Goal: Task Accomplishment & Management: Manage account settings

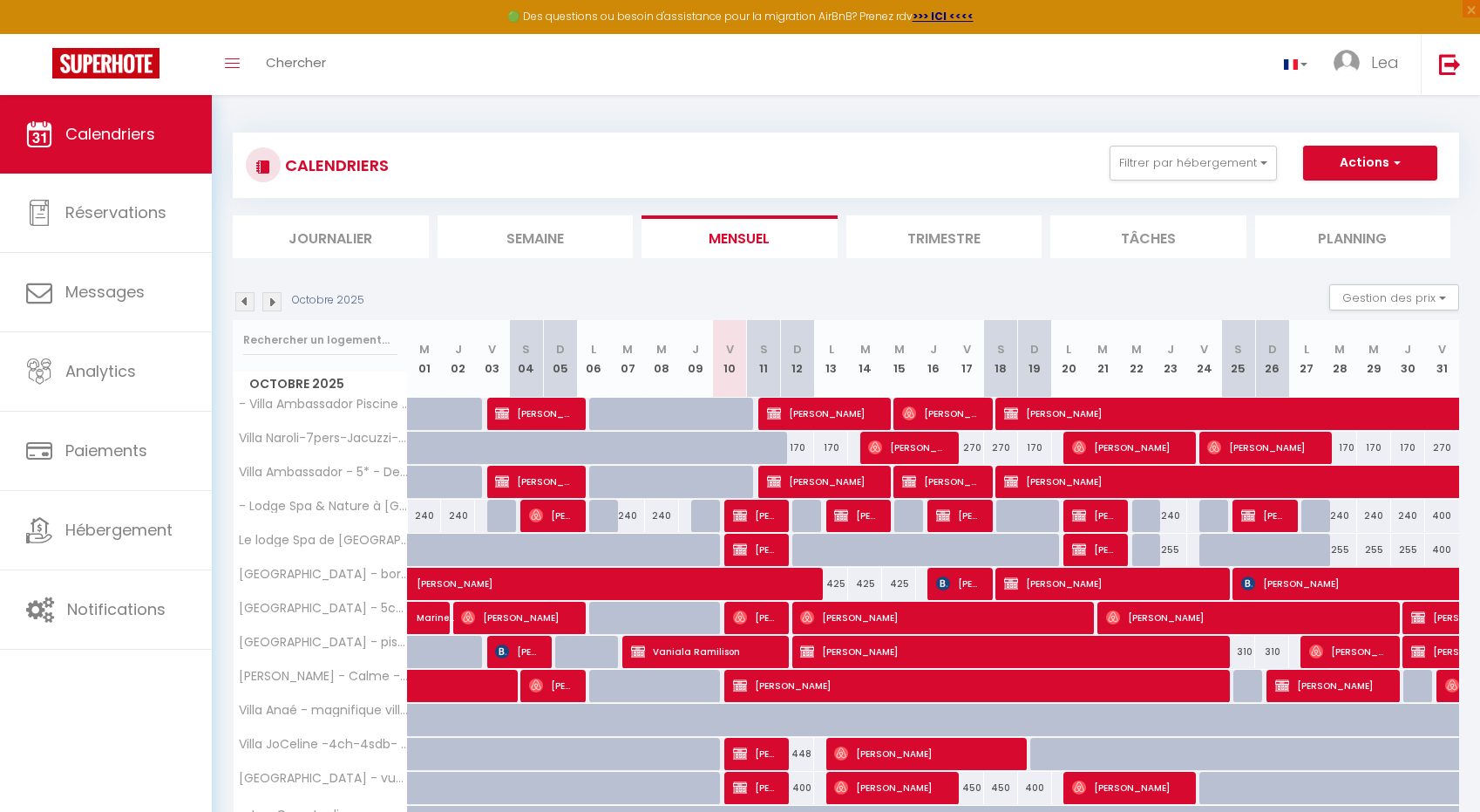
click at [266, 308] on img at bounding box center [272, 301] width 19 height 19
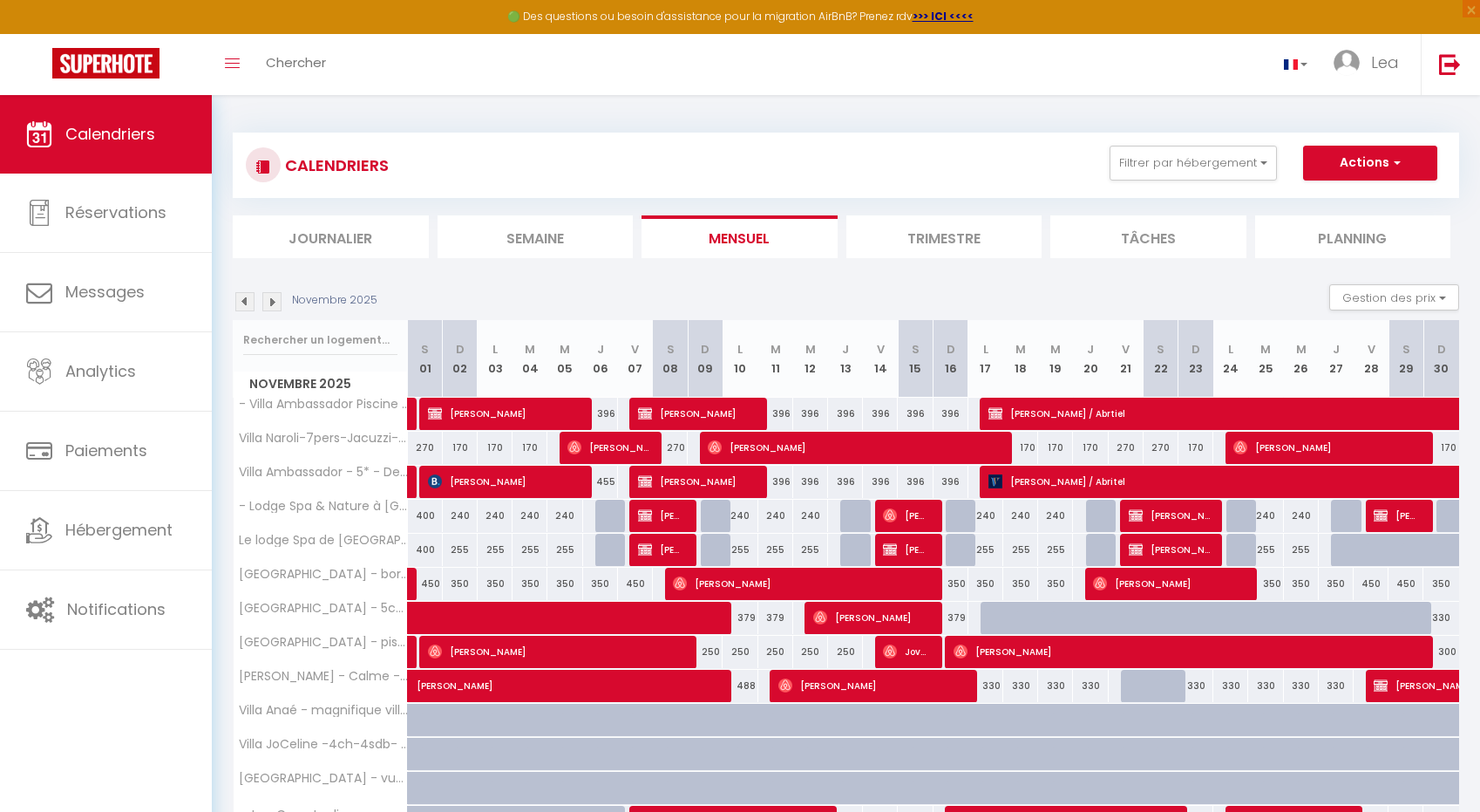
click at [267, 306] on img at bounding box center [272, 301] width 19 height 19
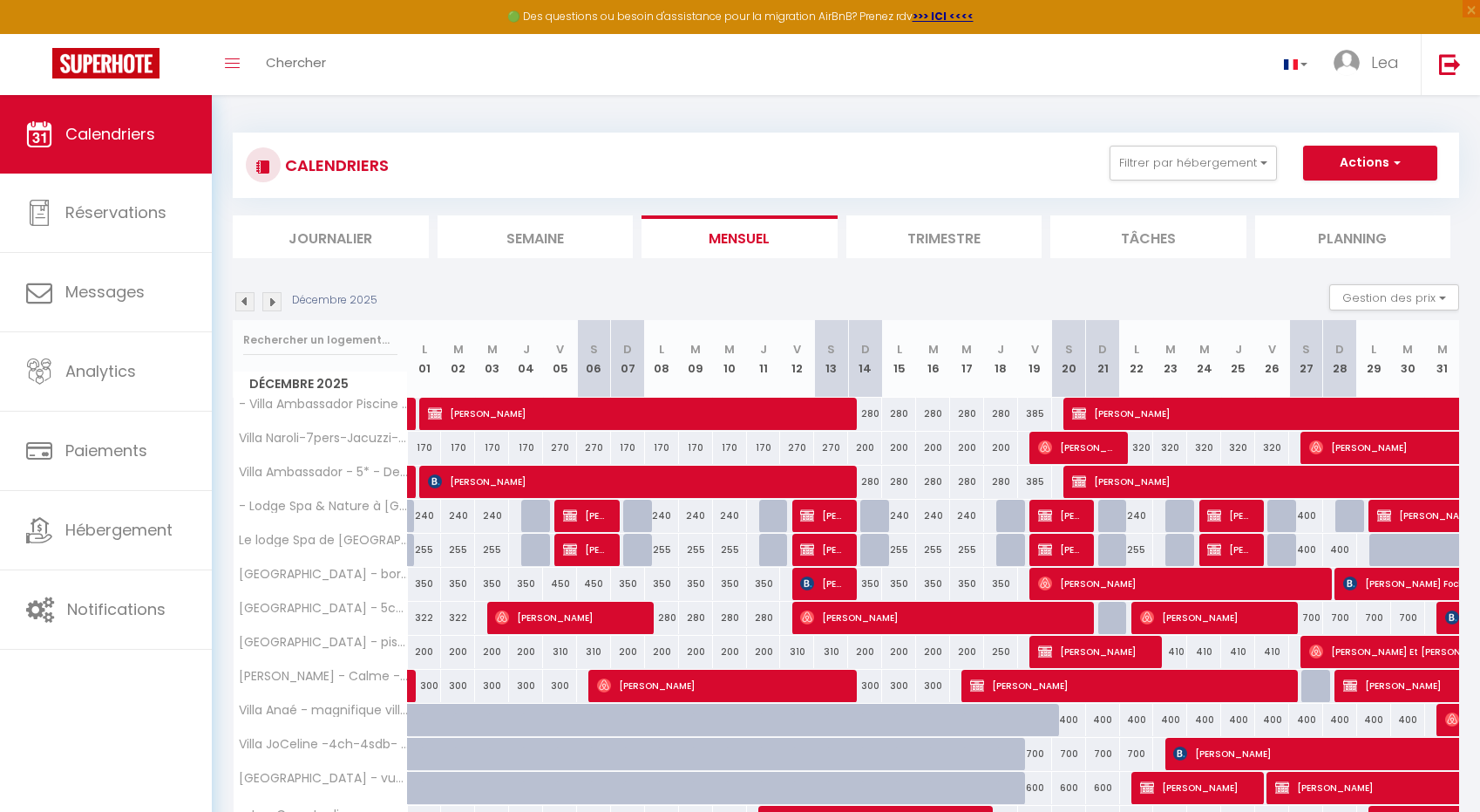
click at [245, 299] on img at bounding box center [244, 301] width 19 height 19
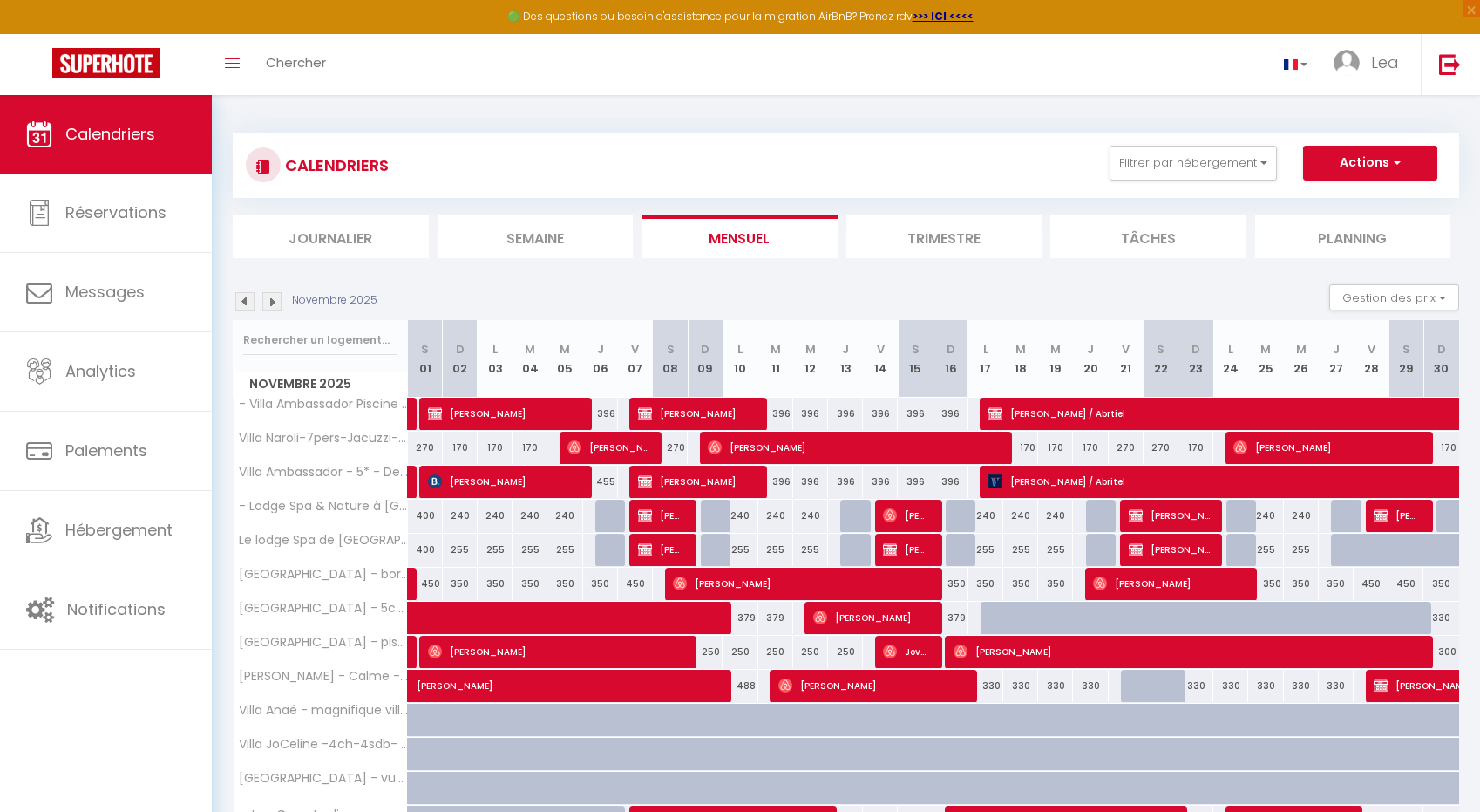
click at [273, 299] on img at bounding box center [272, 301] width 19 height 19
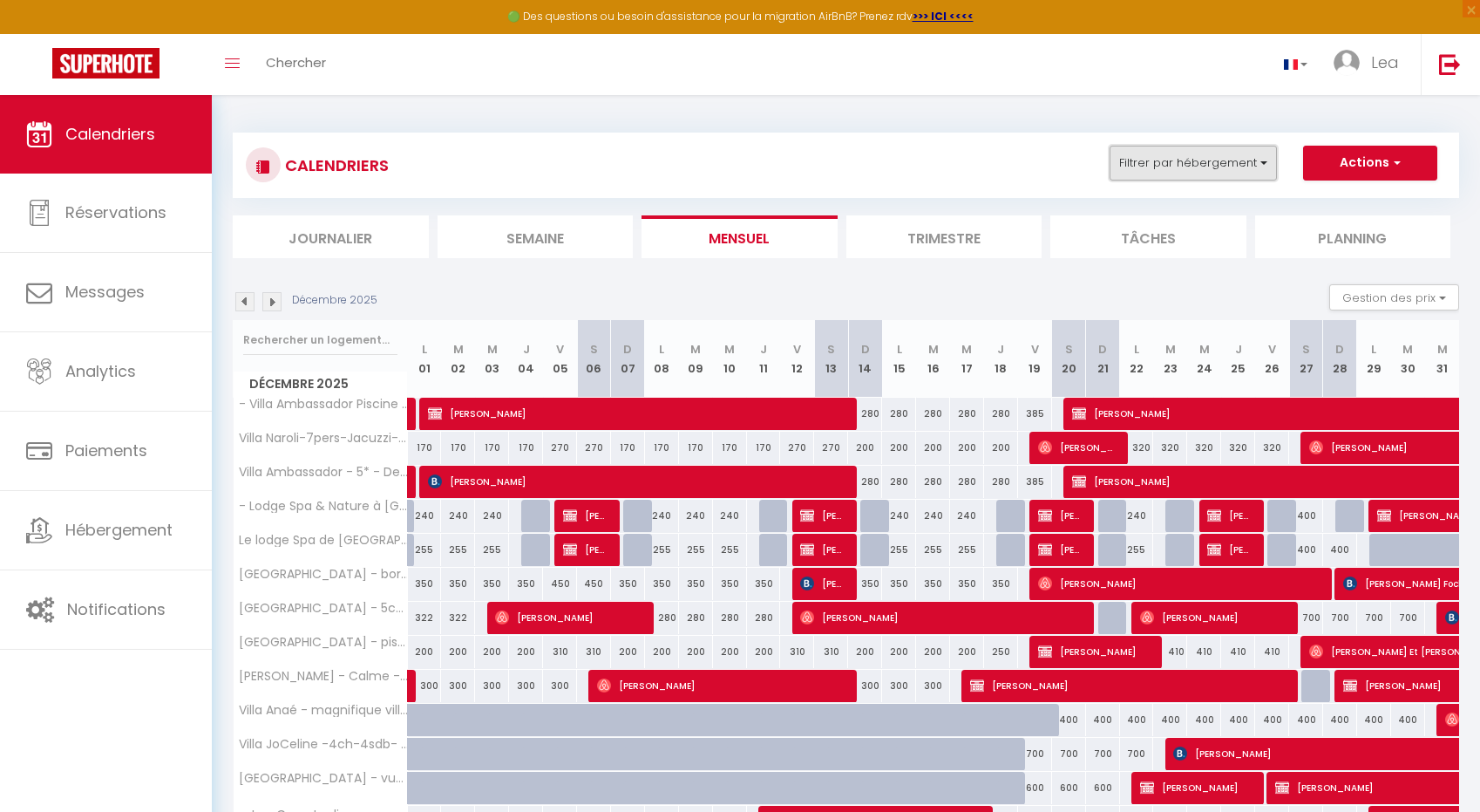
click at [1122, 179] on button "Filtrer par hébergement" at bounding box center [1193, 163] width 168 height 35
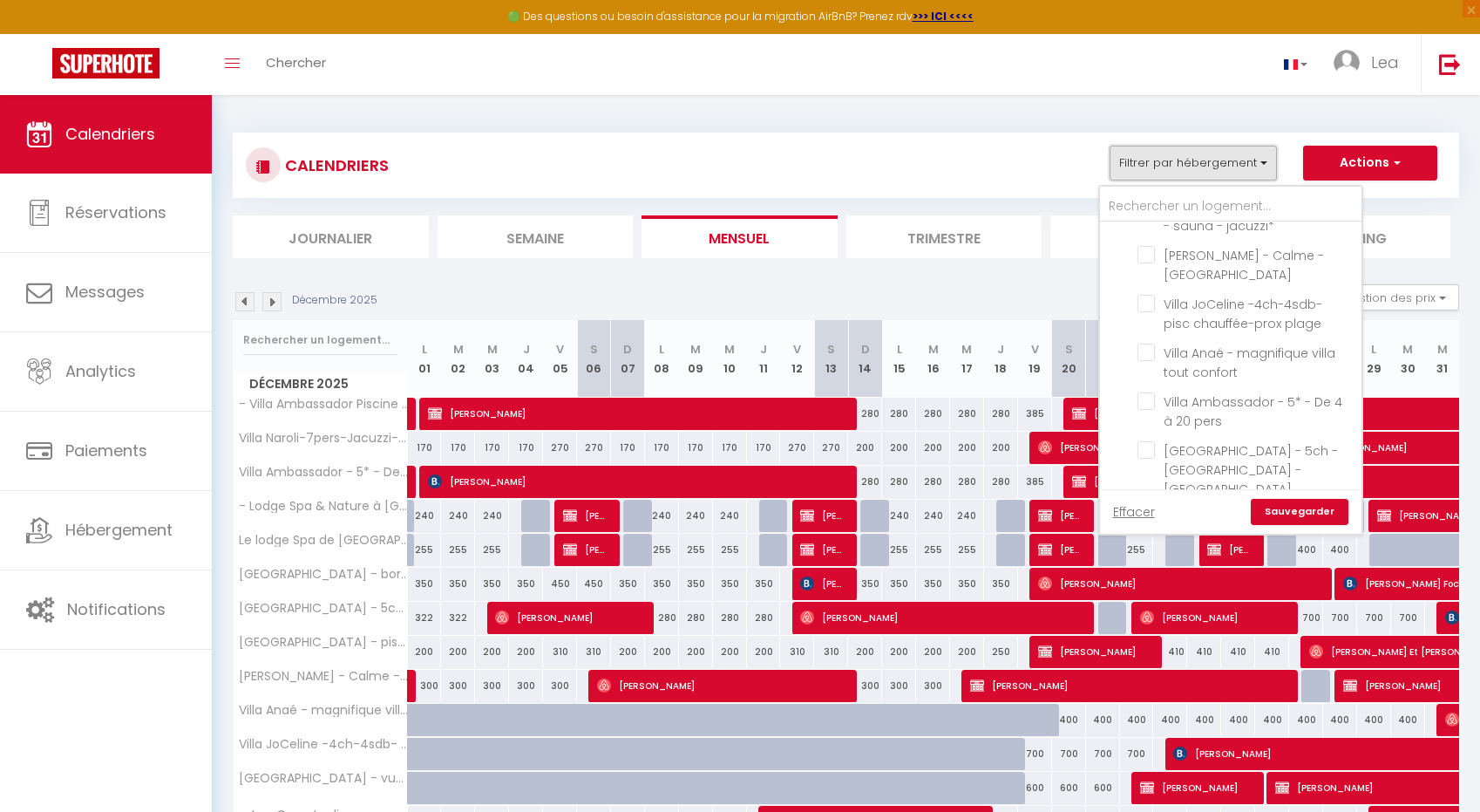
scroll to position [683, 0]
click at [1146, 375] on input "Tamarins 81'" at bounding box center [1247, 384] width 218 height 17
checkbox input "true"
checkbox input "false"
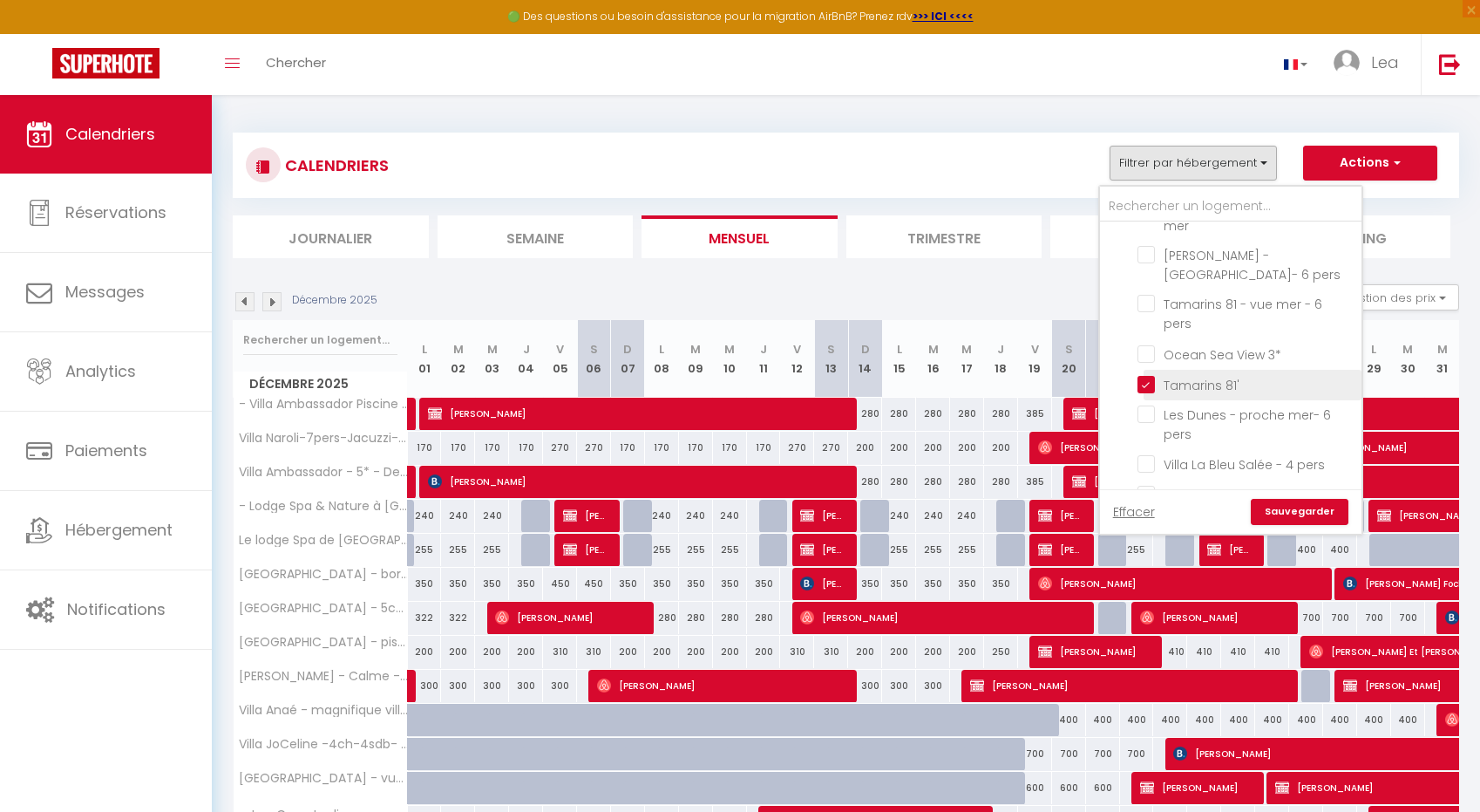
checkbox input "false"
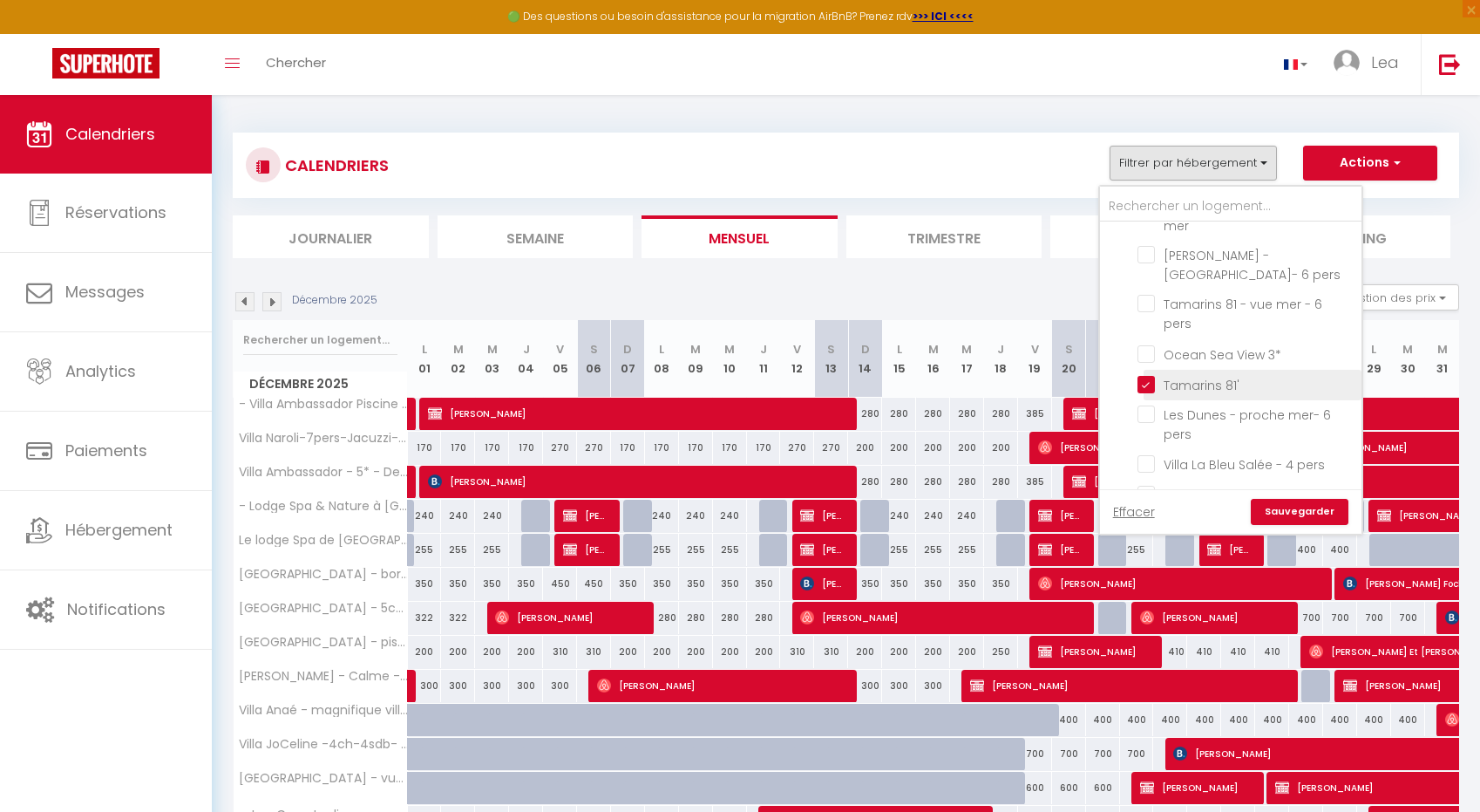
checkbox input "false"
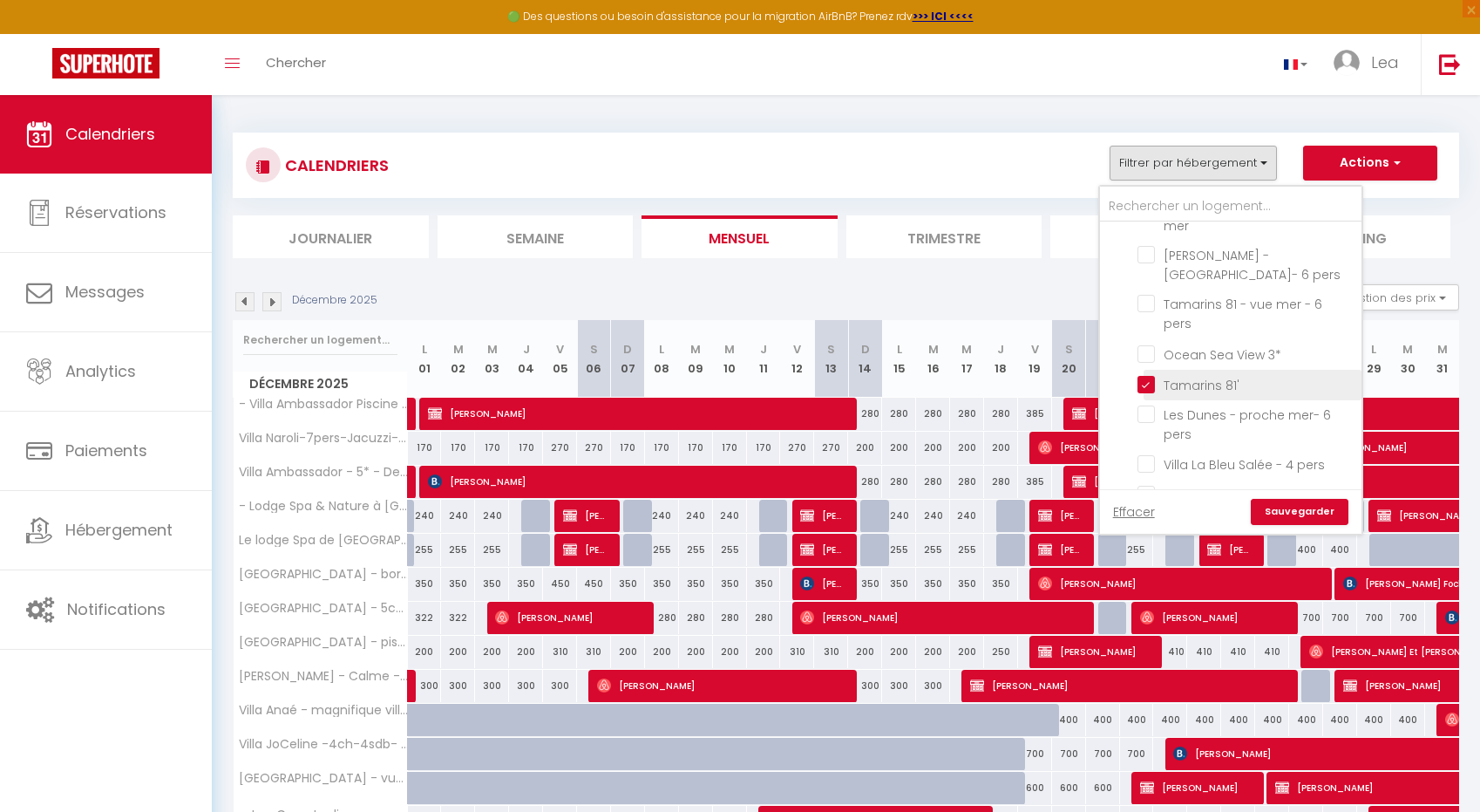
checkbox input "false"
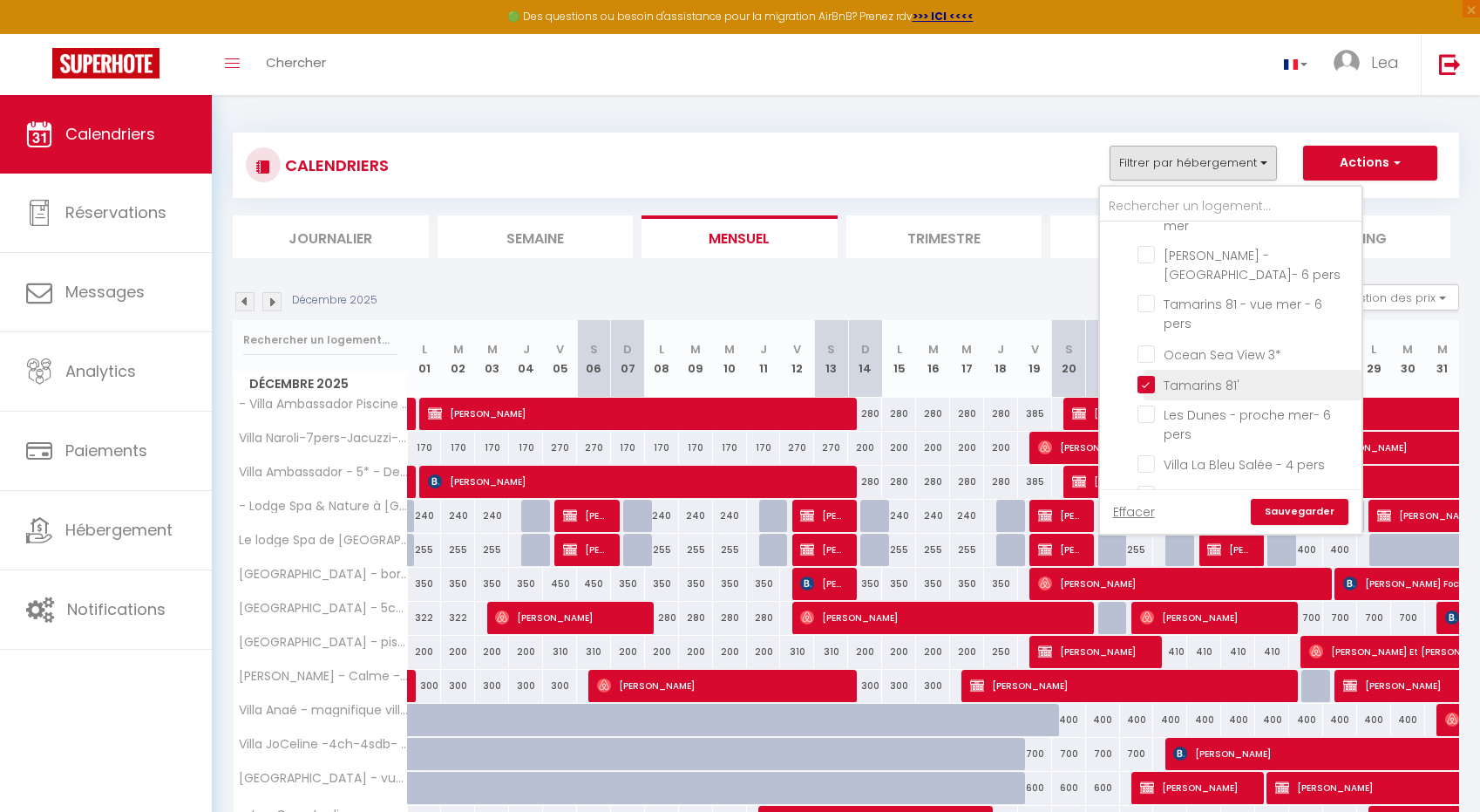
checkbox input "false"
click at [1148, 295] on input "Tamarins 81 - vue mer - 6 pers" at bounding box center [1247, 303] width 218 height 17
checkbox input "true"
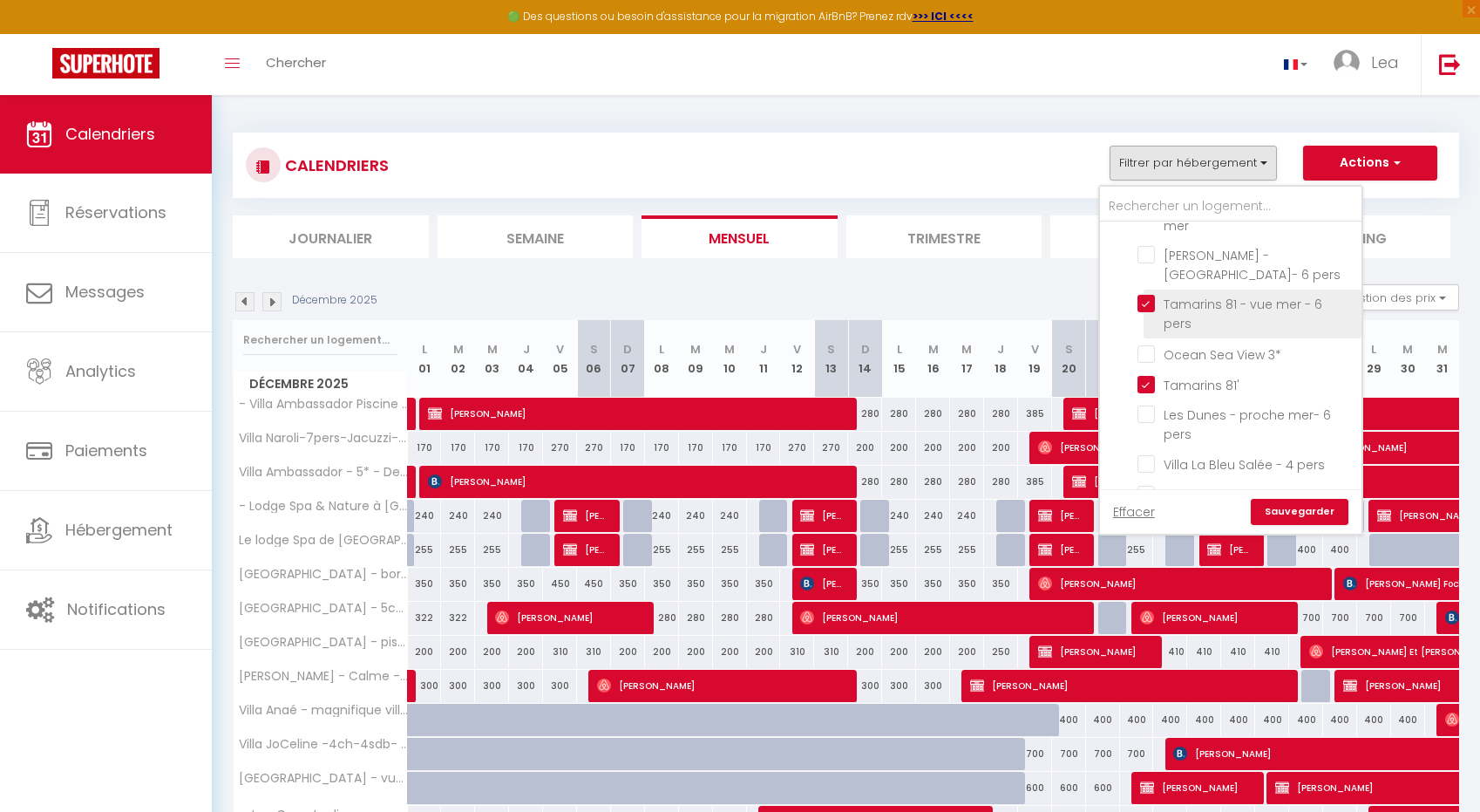
checkbox input "false"
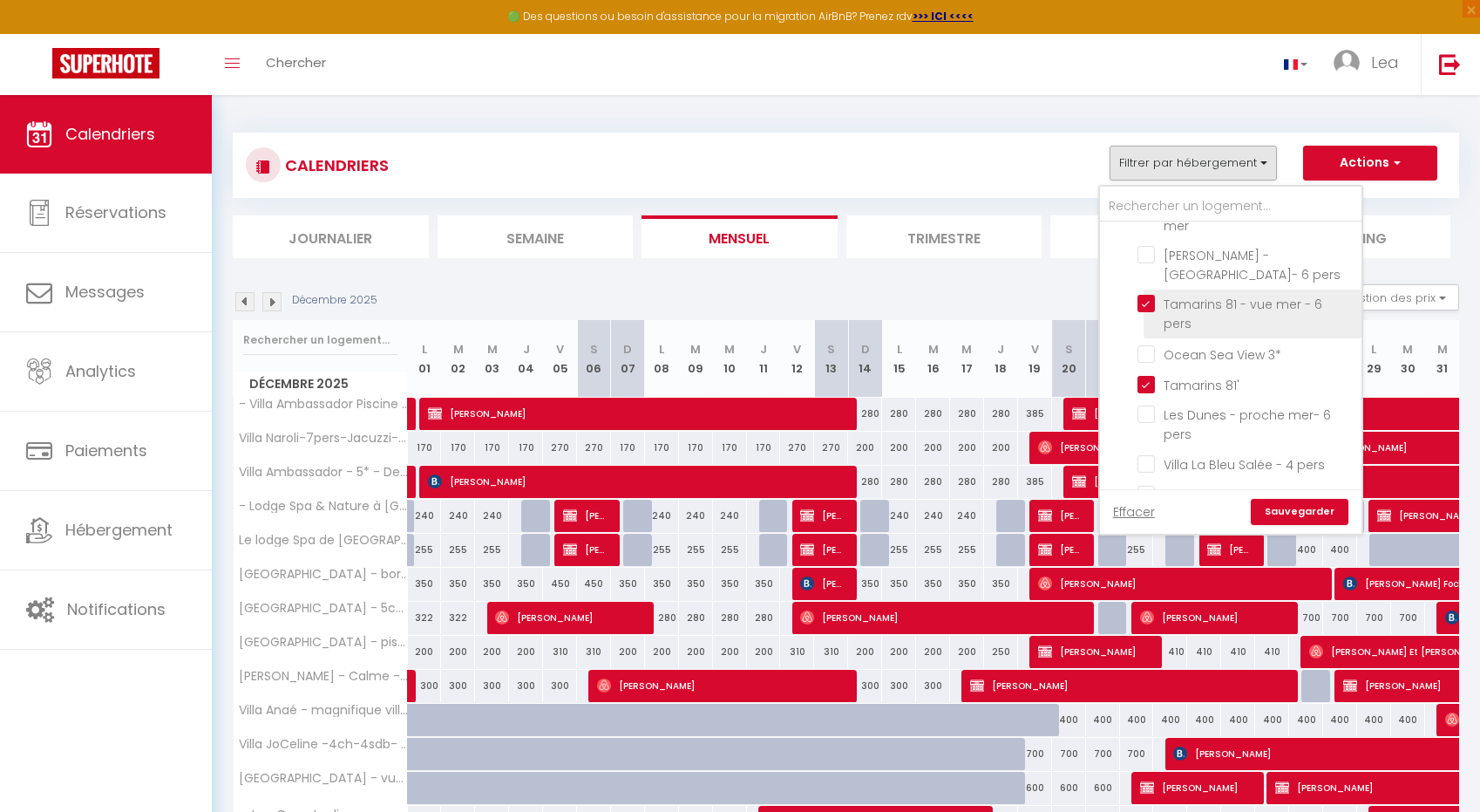
checkbox input "false"
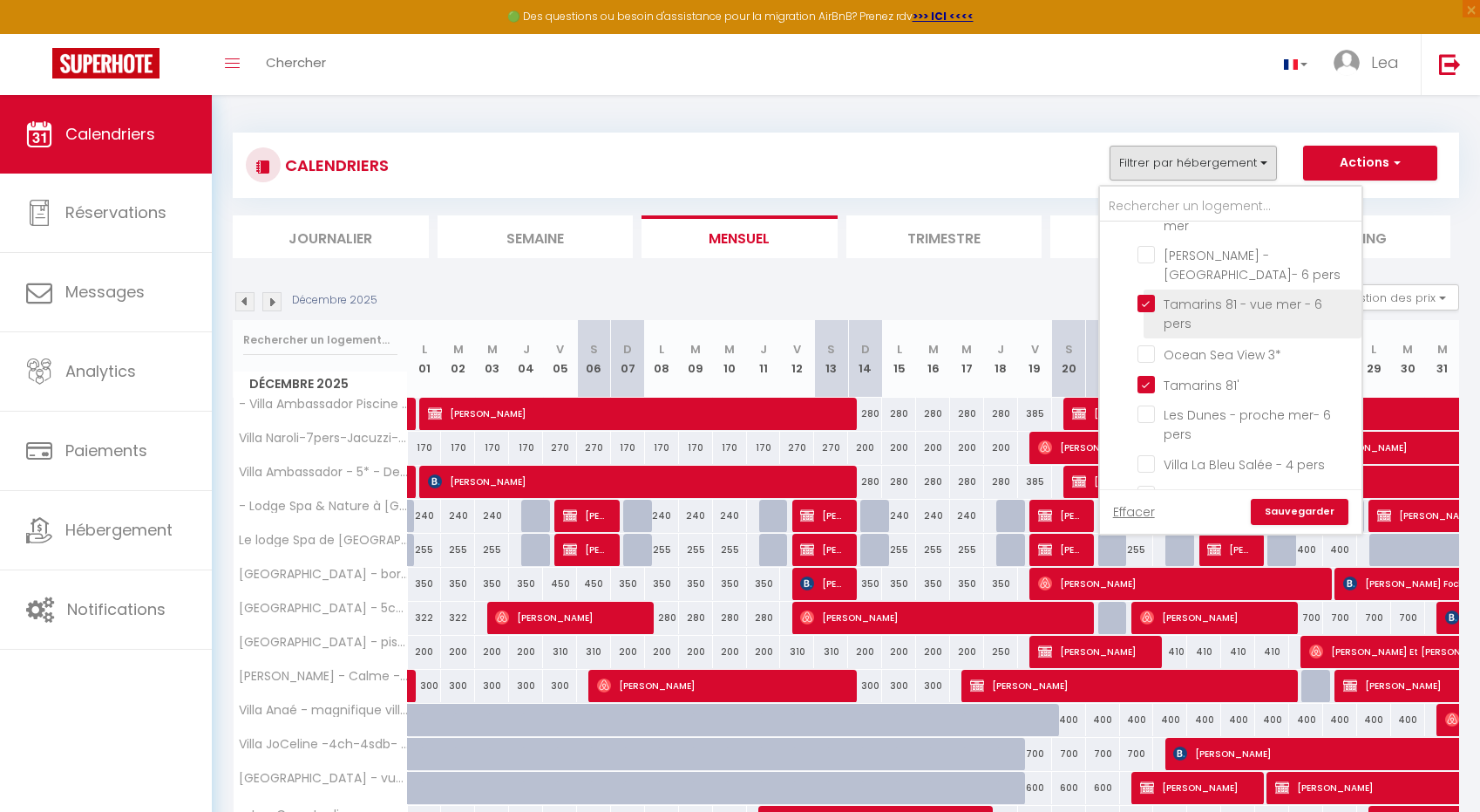
checkbox input "false"
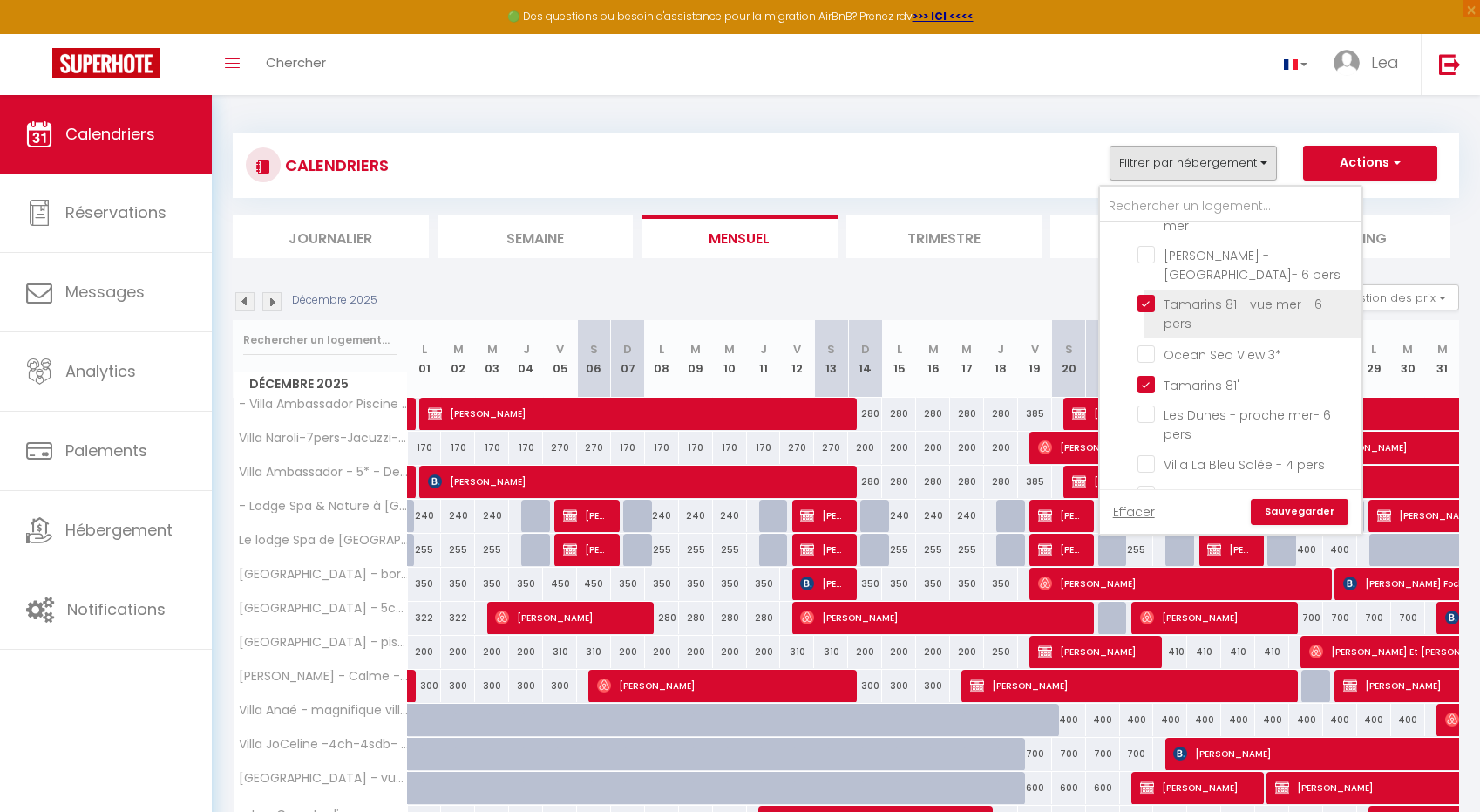
checkbox input "false"
click at [1296, 518] on link "Sauvegarder" at bounding box center [1299, 512] width 98 height 27
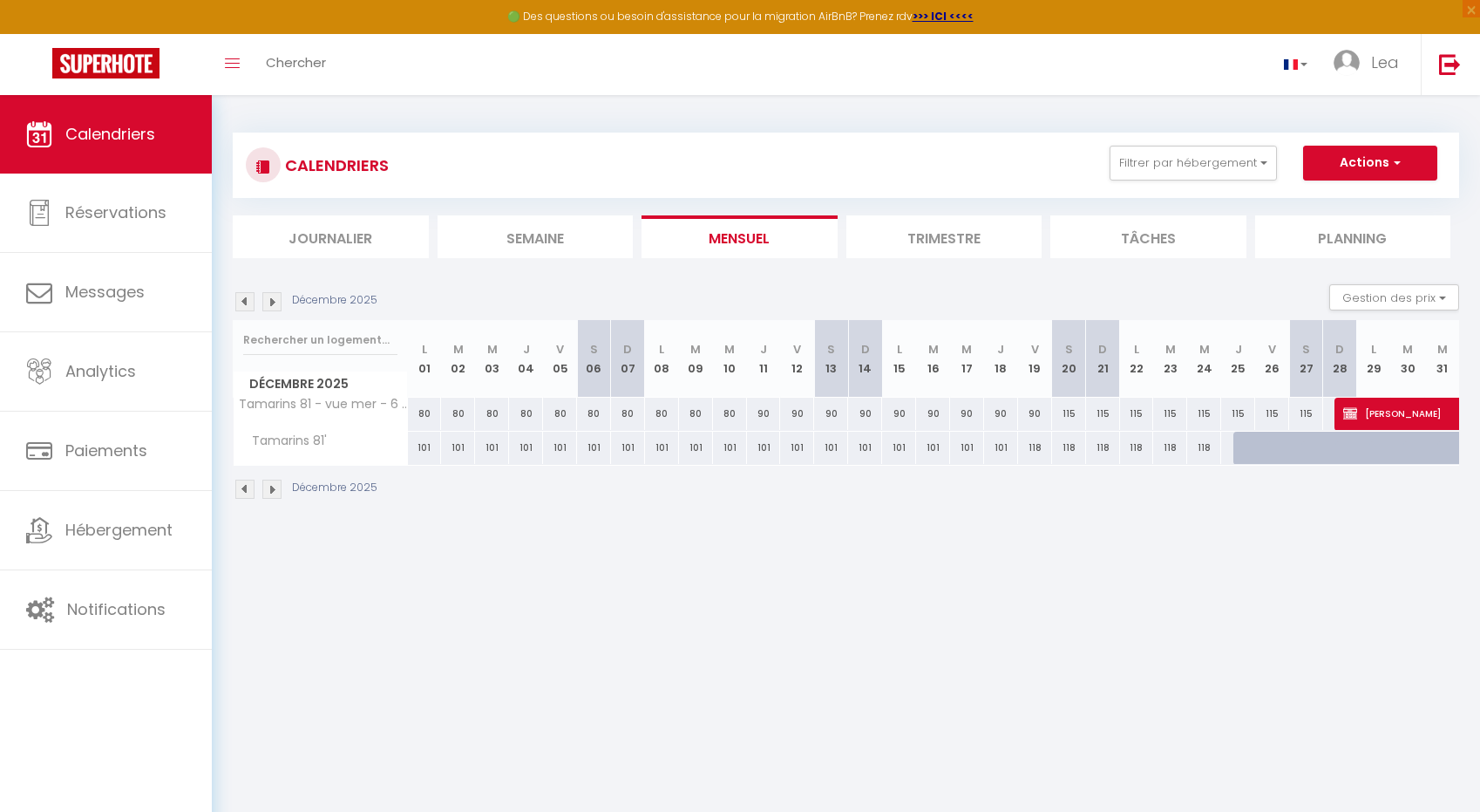
click at [971, 220] on li "Trimestre" at bounding box center [944, 236] width 196 height 43
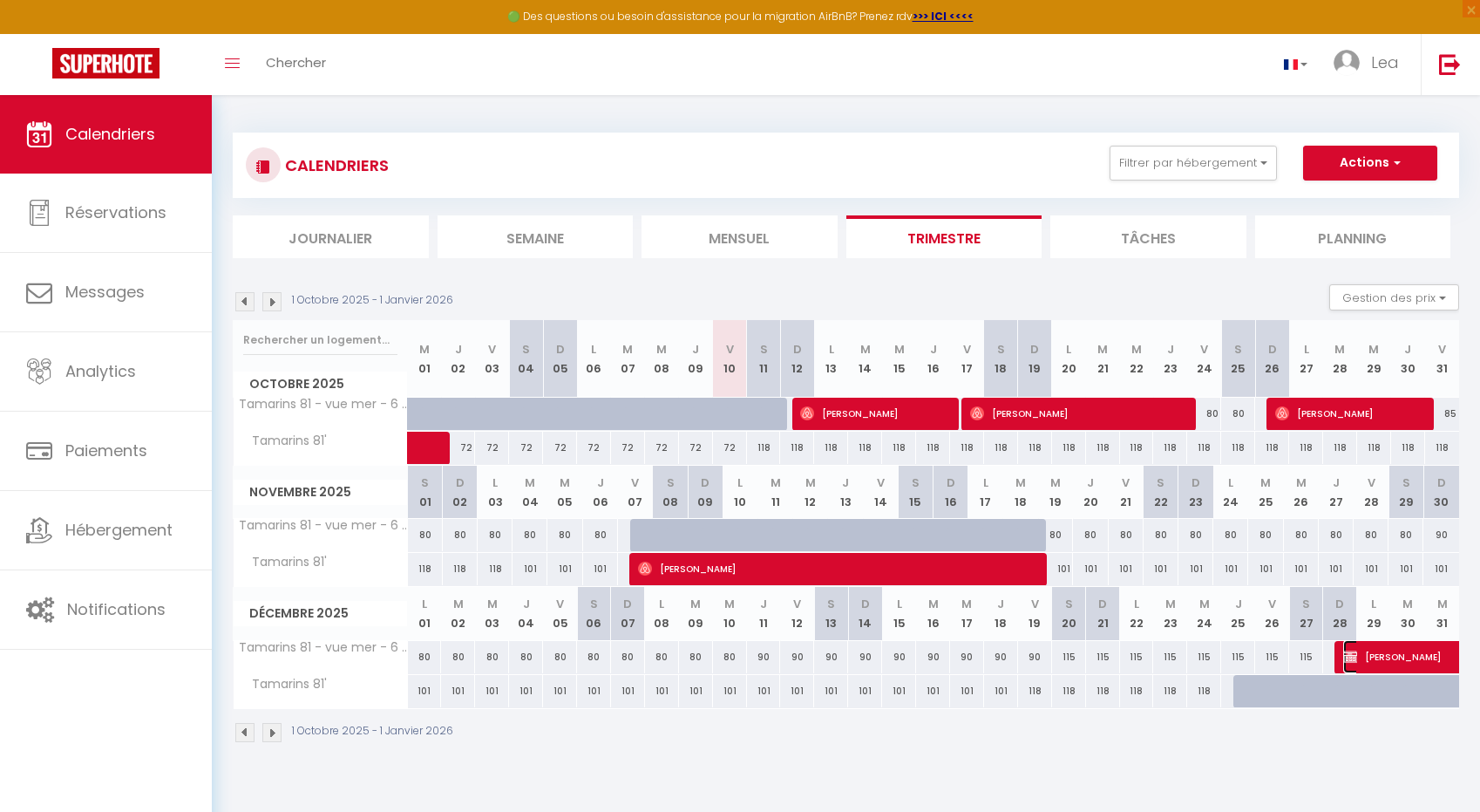
click at [1394, 654] on span "[PERSON_NAME]" at bounding box center [1444, 656] width 201 height 33
select select "OK"
select select "KO"
select select "0"
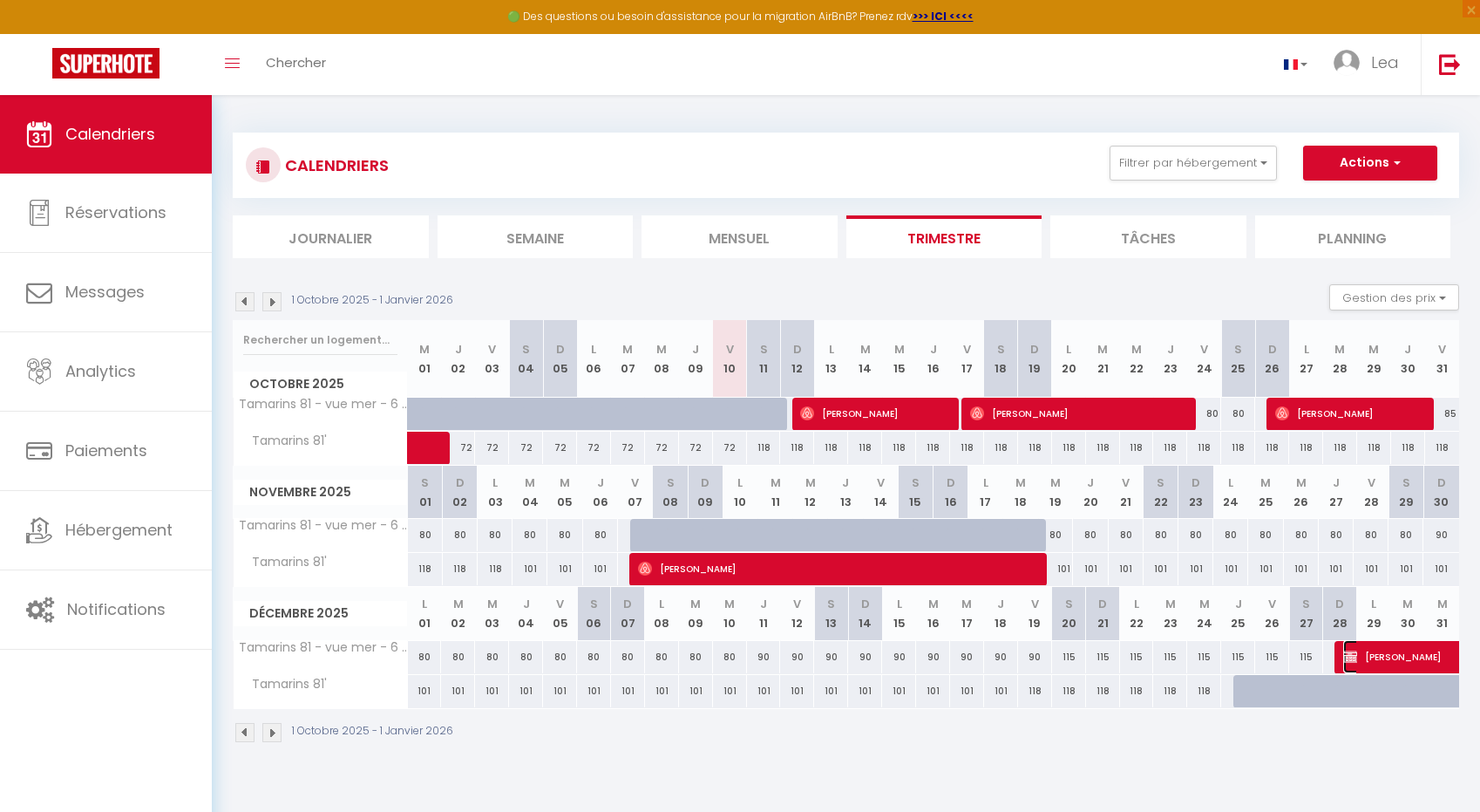
select select "1"
select select
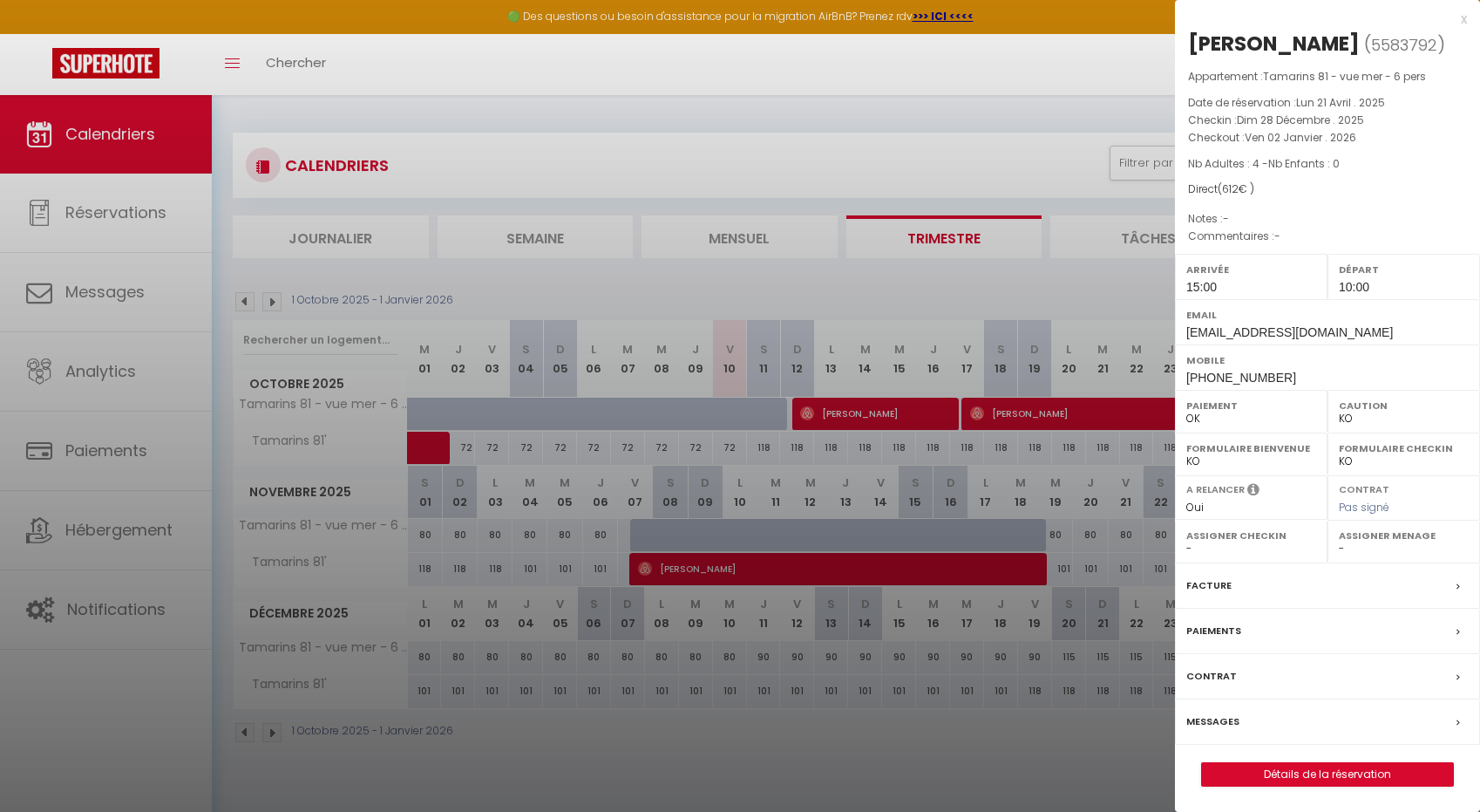
click at [990, 636] on div at bounding box center [740, 406] width 1480 height 812
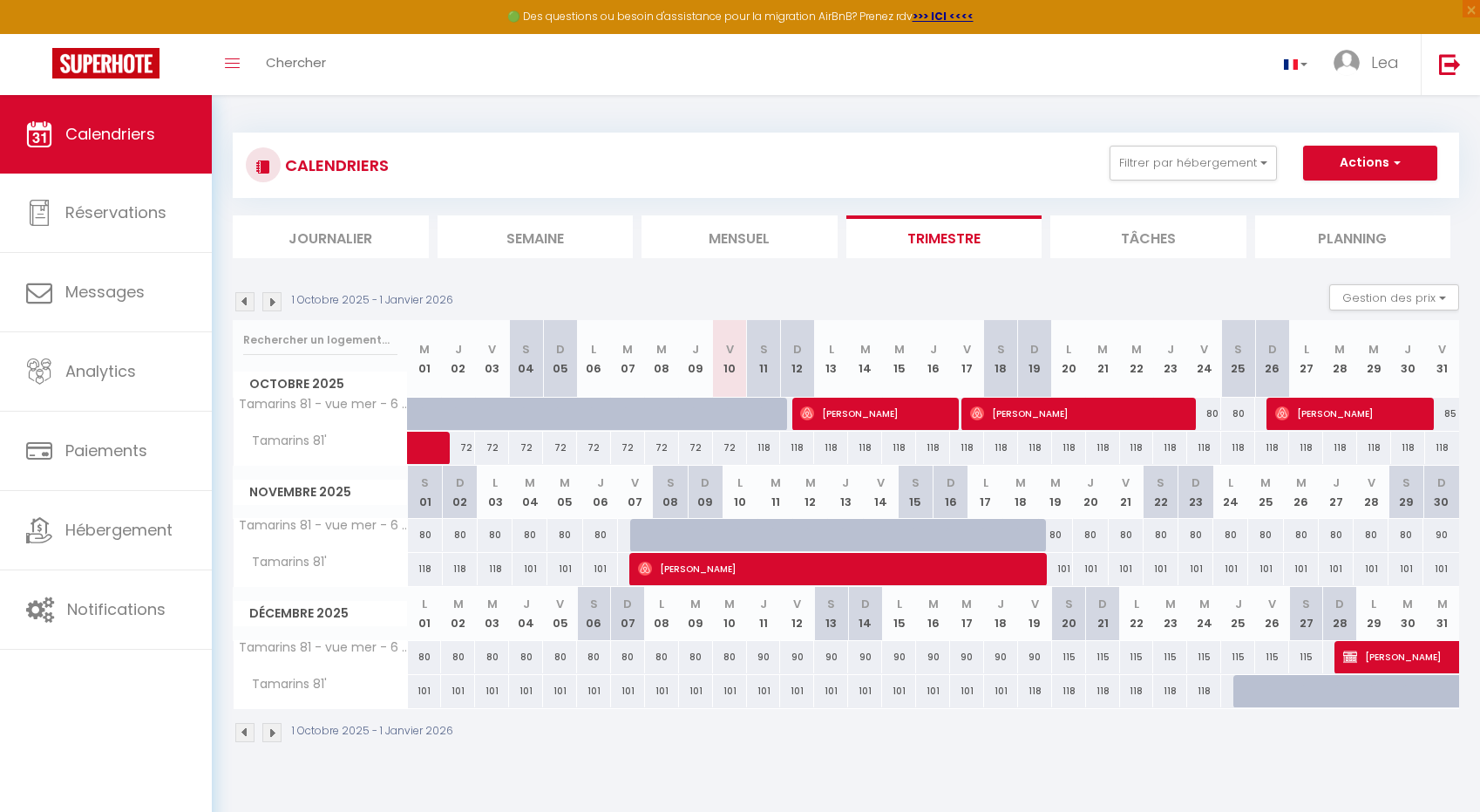
click at [269, 740] on img at bounding box center [272, 732] width 19 height 19
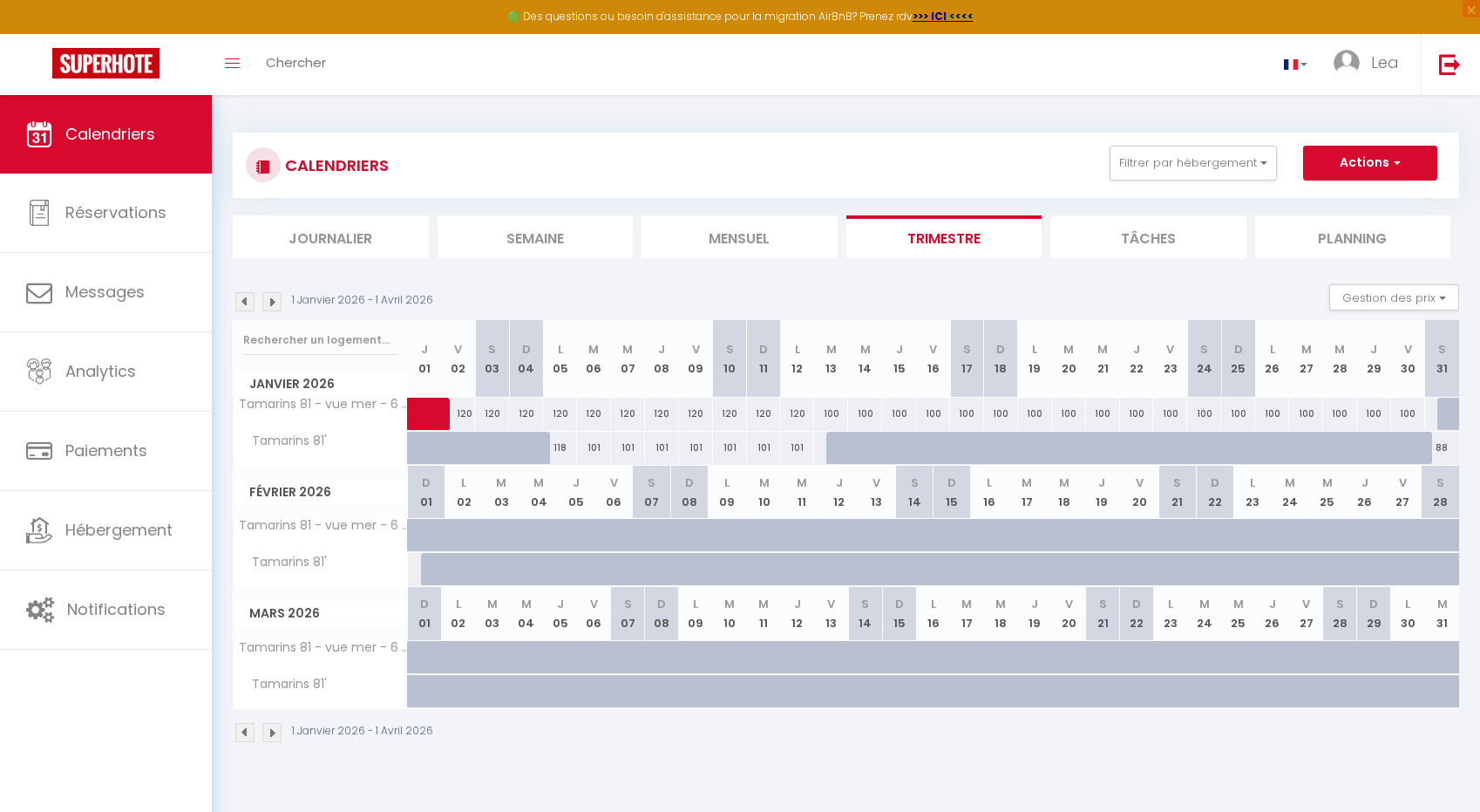
click at [901, 407] on div "100" at bounding box center [899, 414] width 34 height 32
click at [903, 411] on div "100" at bounding box center [899, 414] width 34 height 32
click at [900, 420] on div "100" at bounding box center [899, 414] width 34 height 32
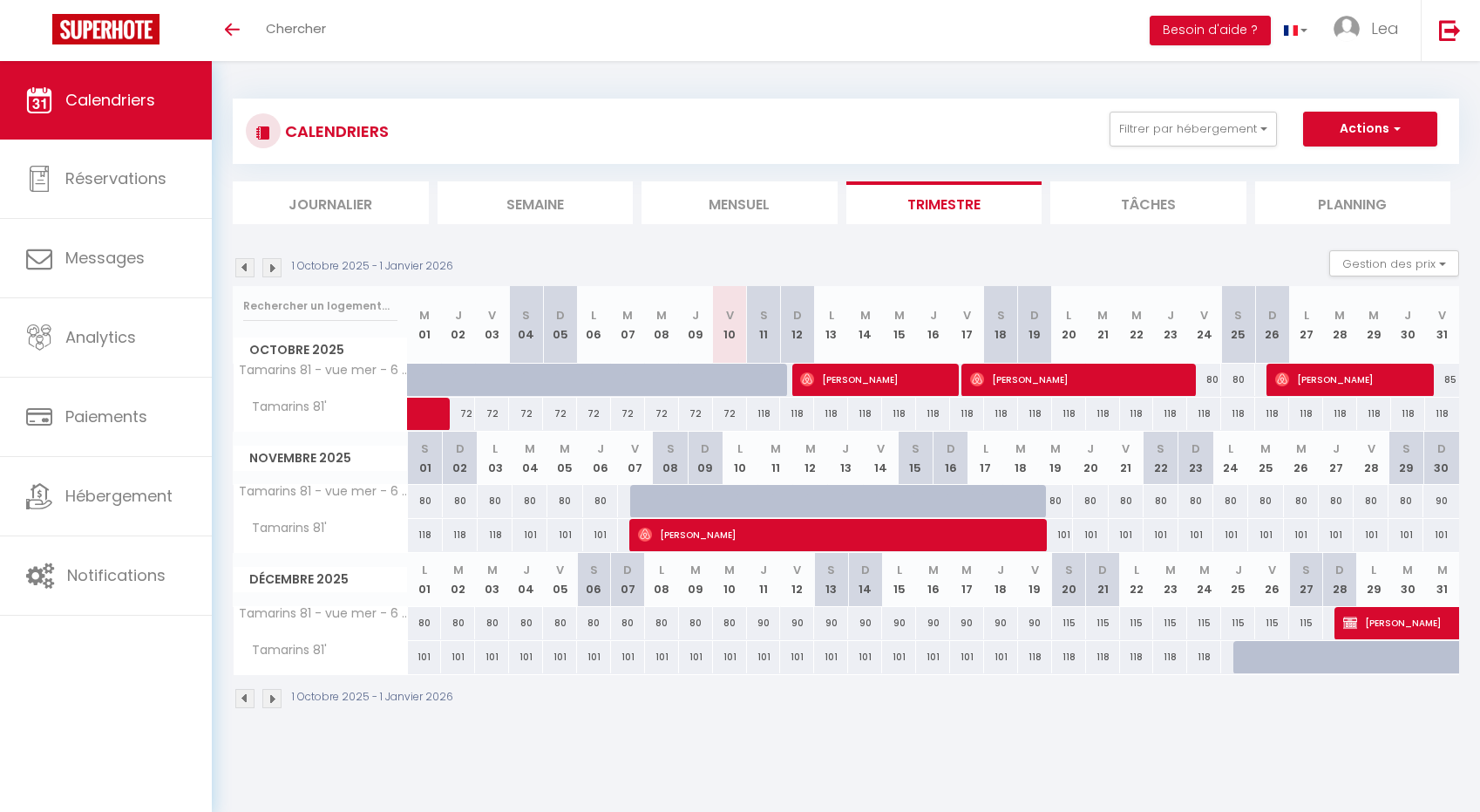
click at [273, 699] on img at bounding box center [272, 698] width 19 height 19
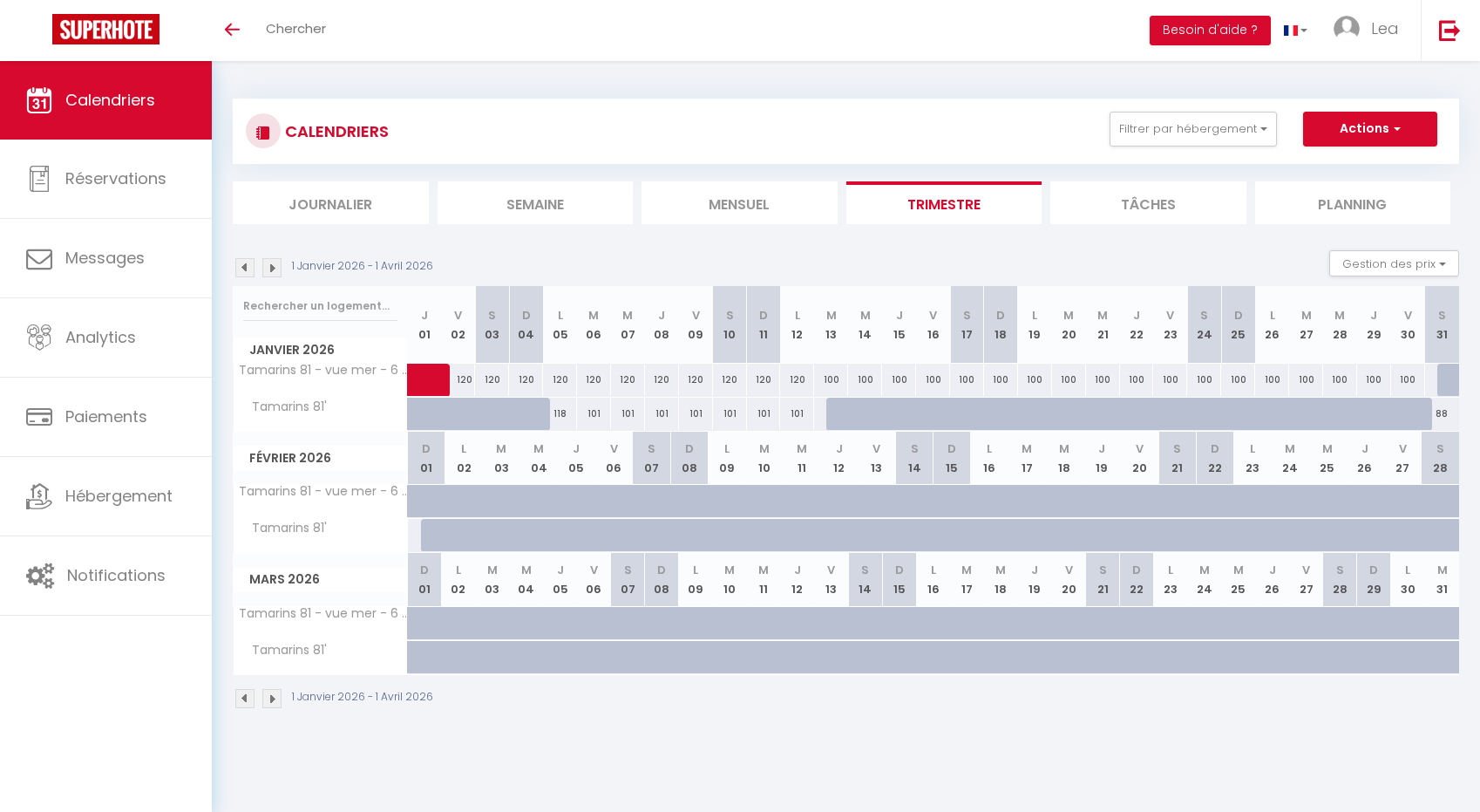
click at [901, 376] on div "100" at bounding box center [899, 380] width 34 height 32
type input "100"
type input "Jeu 15 Janvier 2026"
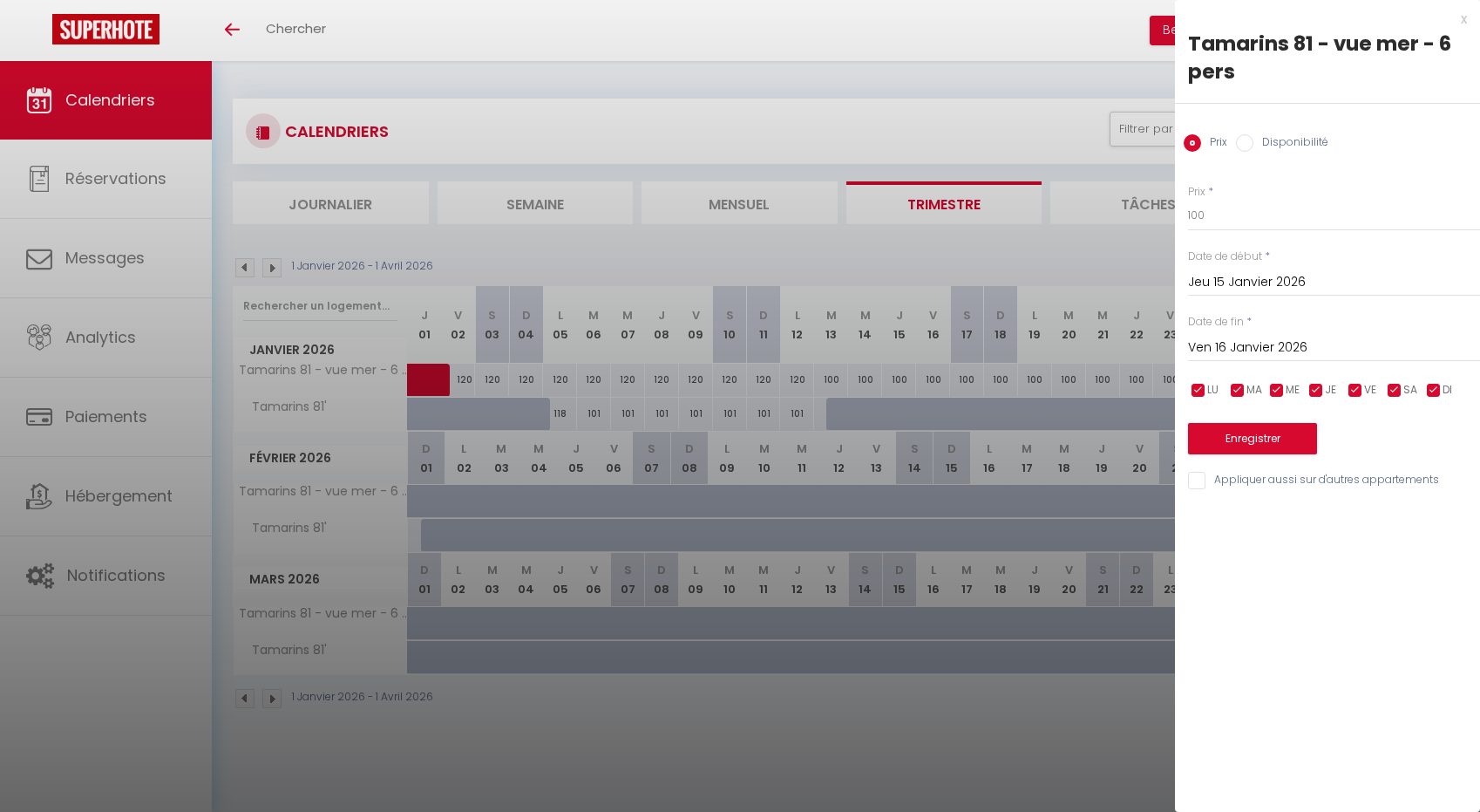
click at [1272, 349] on input "Ven 16 Janvier 2026" at bounding box center [1334, 348] width 292 height 23
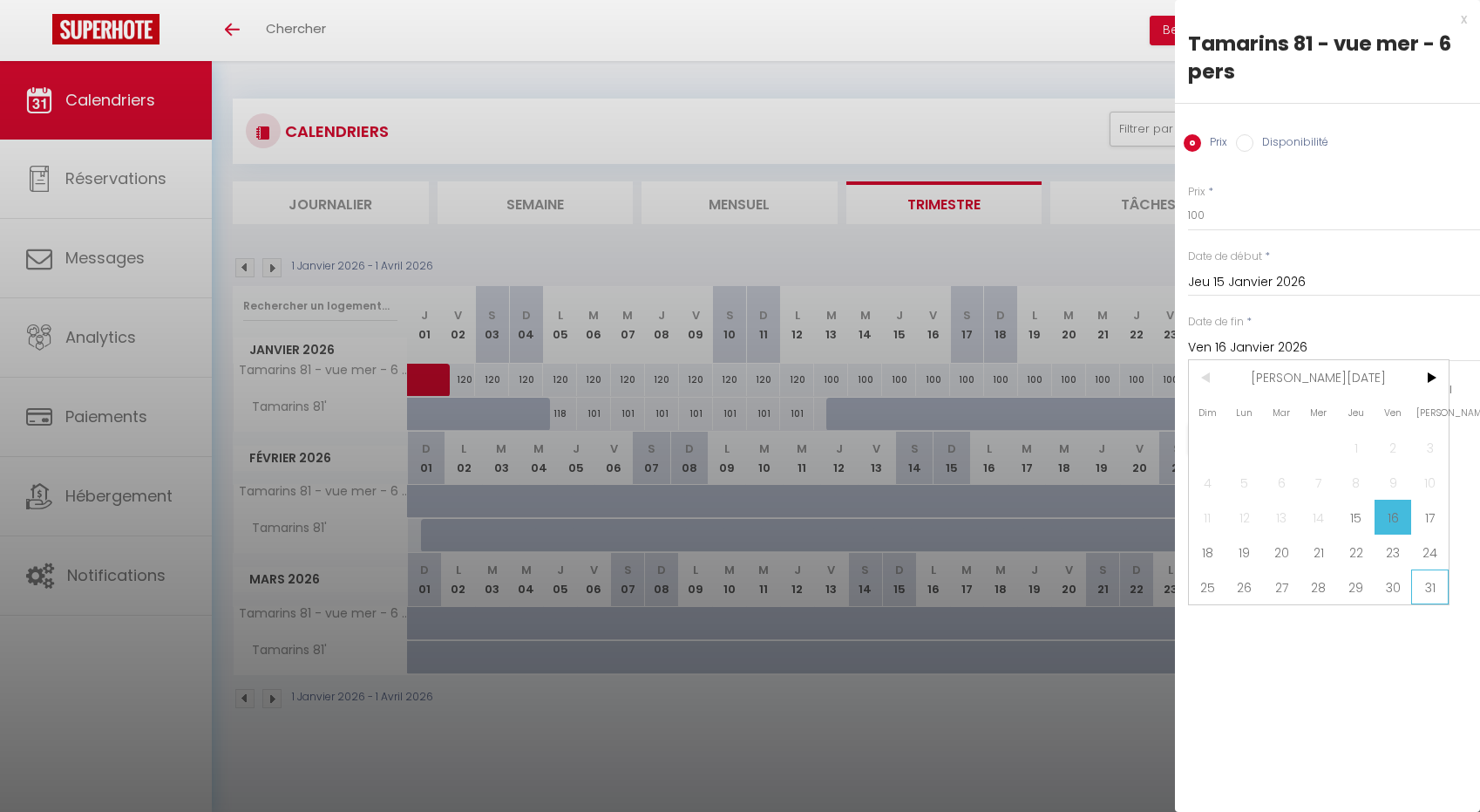
click at [1428, 583] on span "31" at bounding box center [1431, 586] width 38 height 35
type input "Sam 31 Janvier 2026"
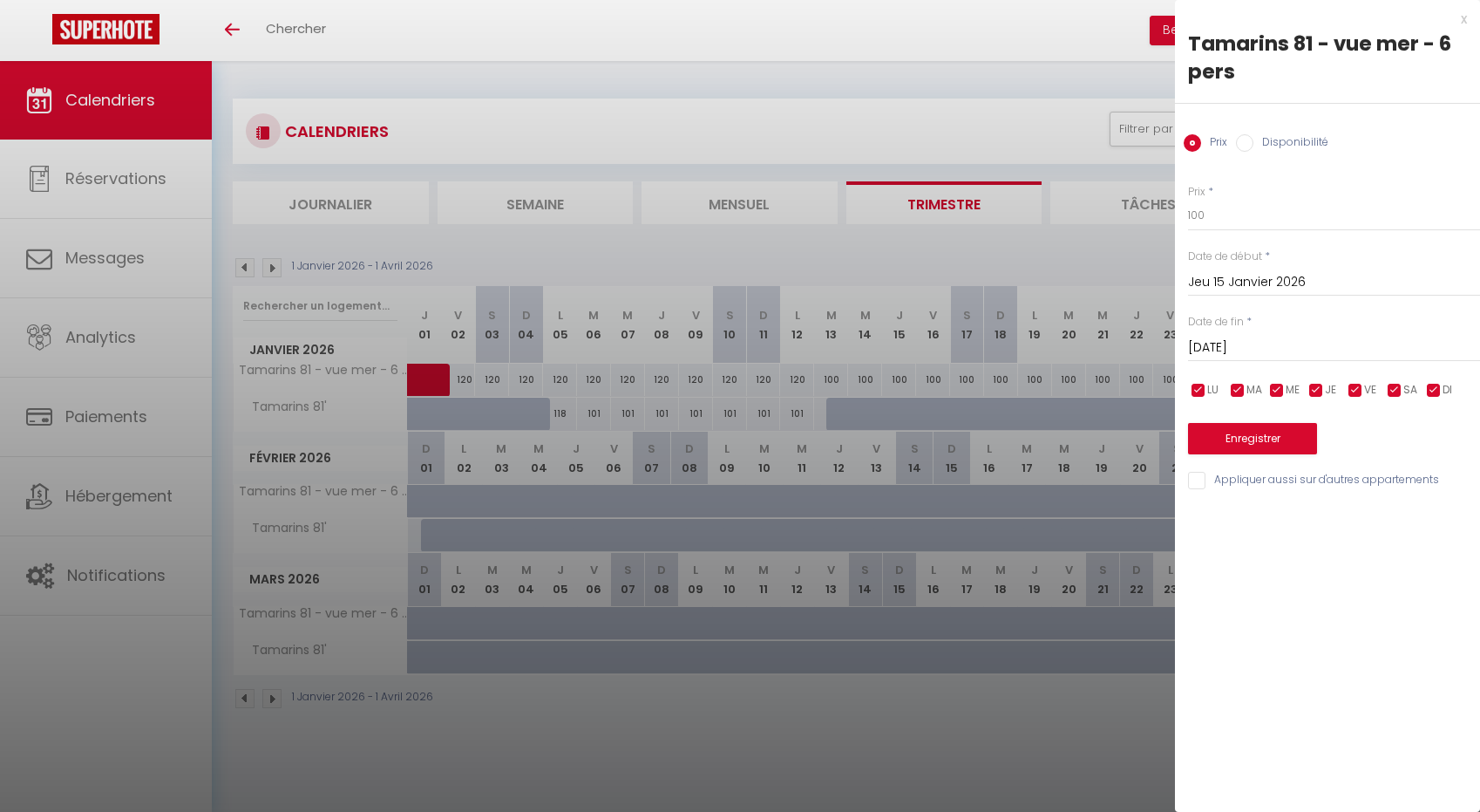
click at [1254, 143] on label "Disponibilité" at bounding box center [1290, 144] width 75 height 19
click at [1253, 143] on input "Disponibilité" at bounding box center [1245, 143] width 17 height 17
radio input "true"
radio input "false"
click at [1241, 234] on div "Prix * 100 Statut * Disponible Indisponible Date de début * Jeu 15 Janvier 2026…" at bounding box center [1327, 328] width 305 height 332
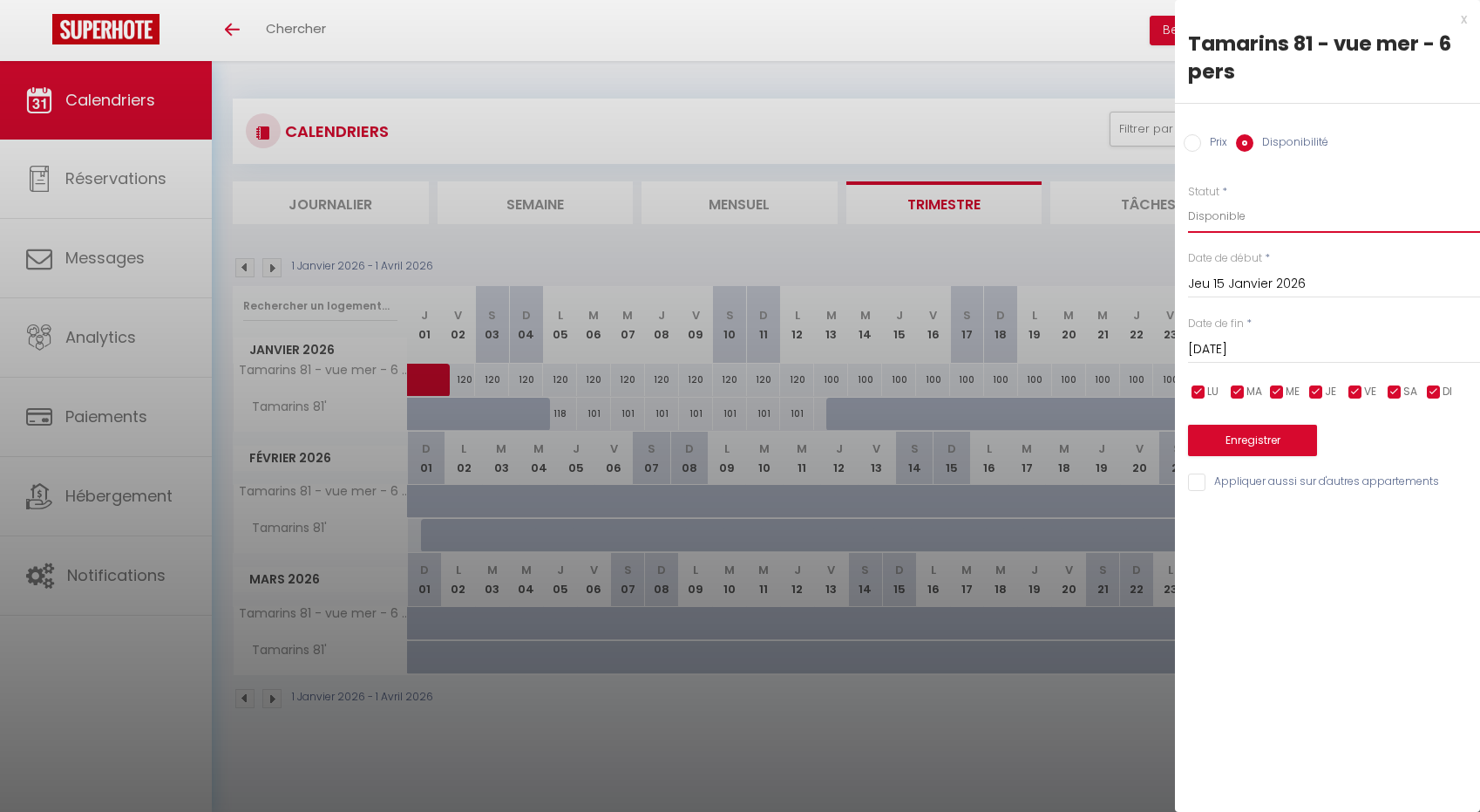
click at [1239, 230] on select "Disponible Indisponible" at bounding box center [1334, 216] width 292 height 33
select select "0"
click at [1188, 200] on select "Disponible Indisponible" at bounding box center [1334, 216] width 292 height 33
click at [1266, 435] on button "Enregistrer" at bounding box center [1253, 440] width 129 height 31
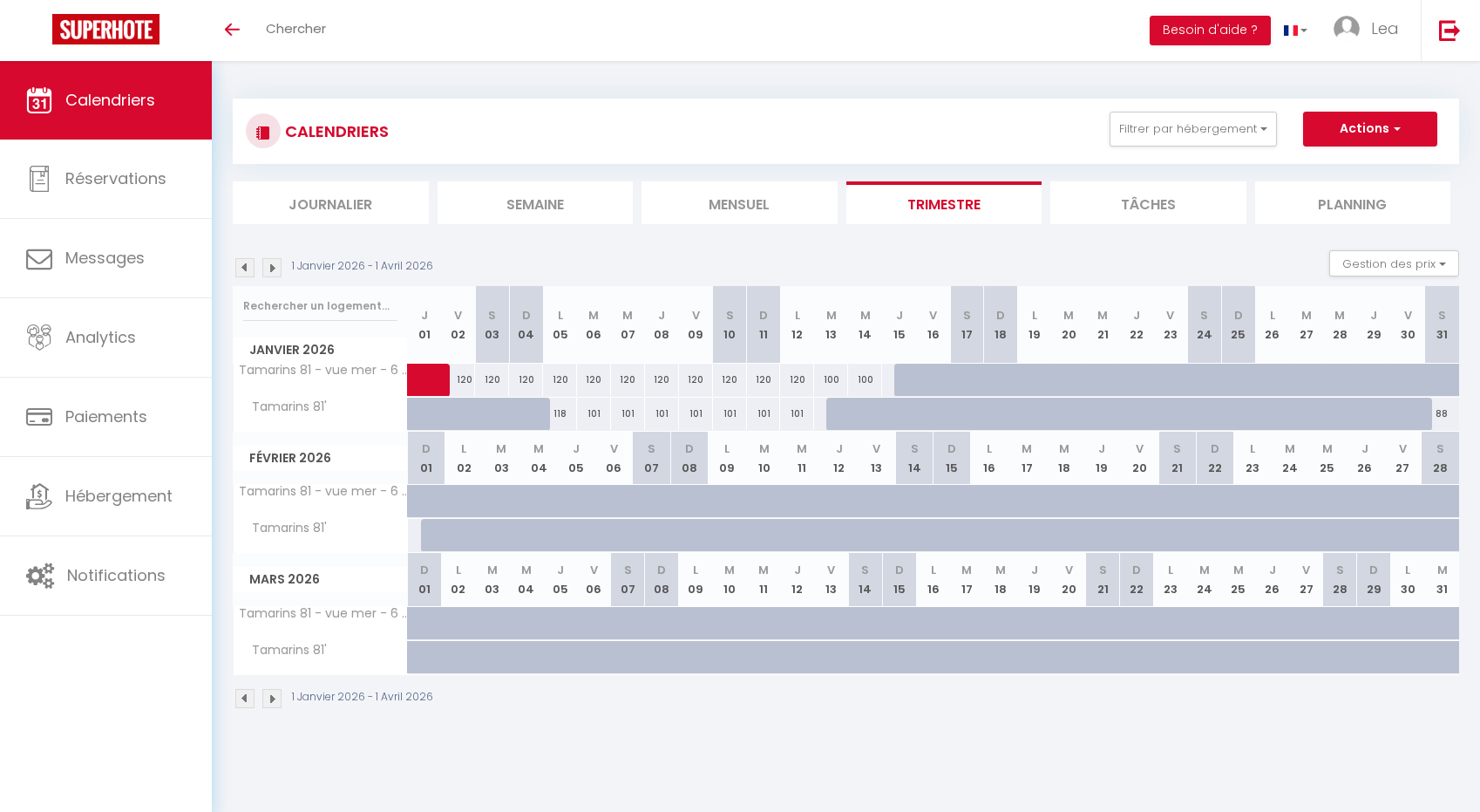
click at [255, 269] on div "1 Janvier 2026 - 1 Avril 2026" at bounding box center [335, 267] width 206 height 19
click at [249, 267] on img at bounding box center [244, 267] width 19 height 19
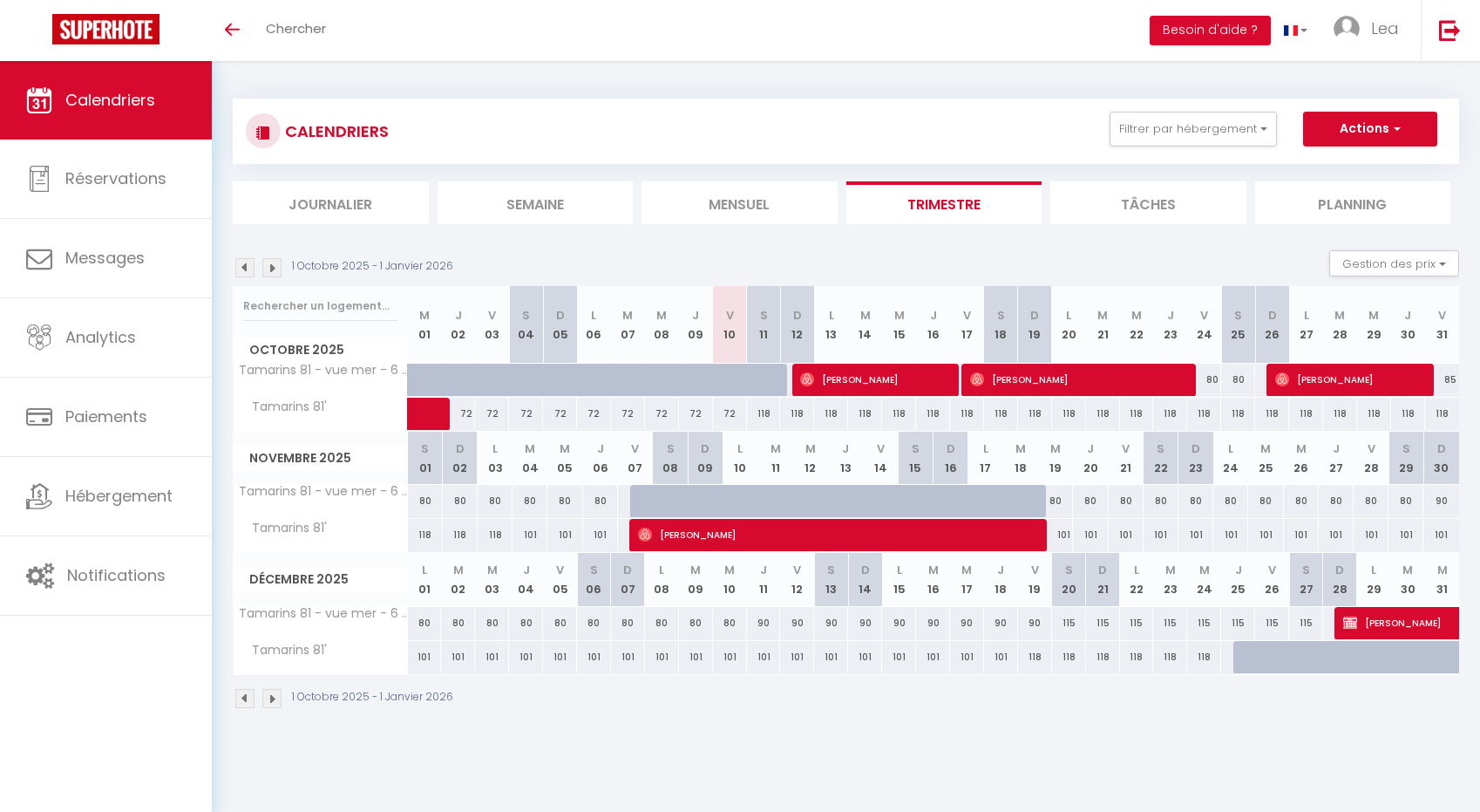
click at [249, 267] on img at bounding box center [244, 267] width 19 height 19
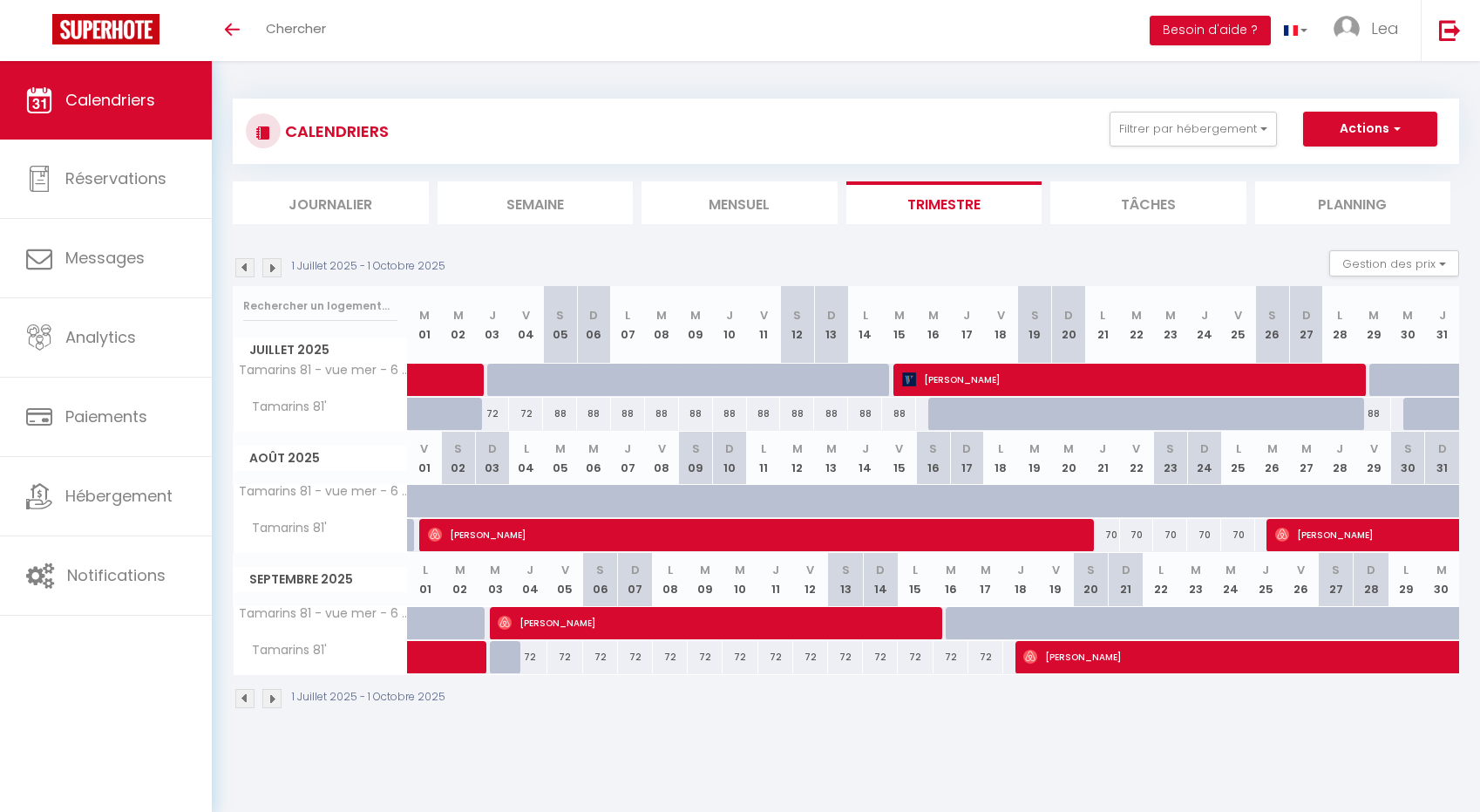
click at [271, 704] on img at bounding box center [272, 698] width 19 height 19
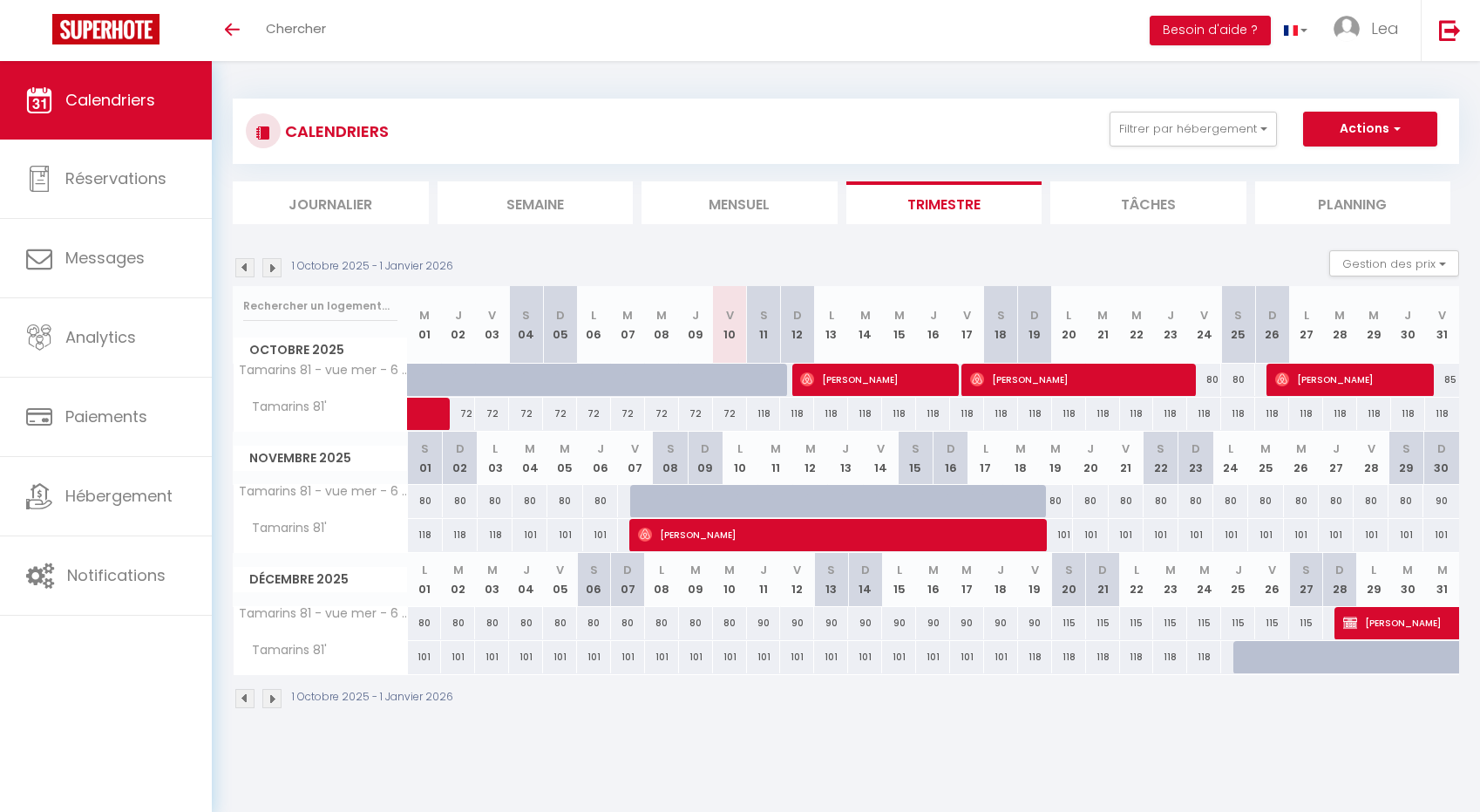
click at [244, 698] on img at bounding box center [244, 698] width 19 height 19
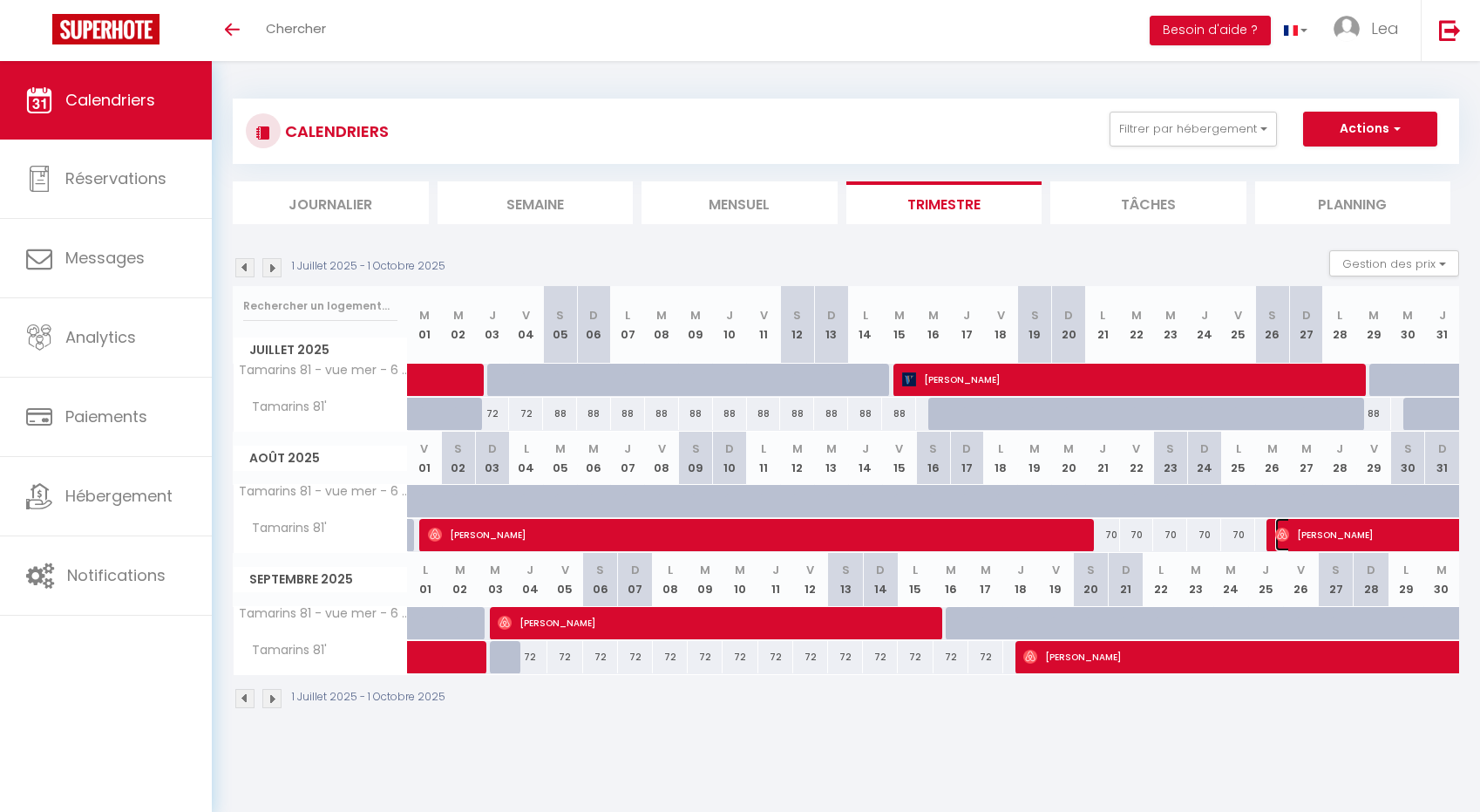
click at [1360, 530] on span "Evelyne Minig" at bounding box center [1435, 534] width 321 height 33
select select "OK"
select select "0"
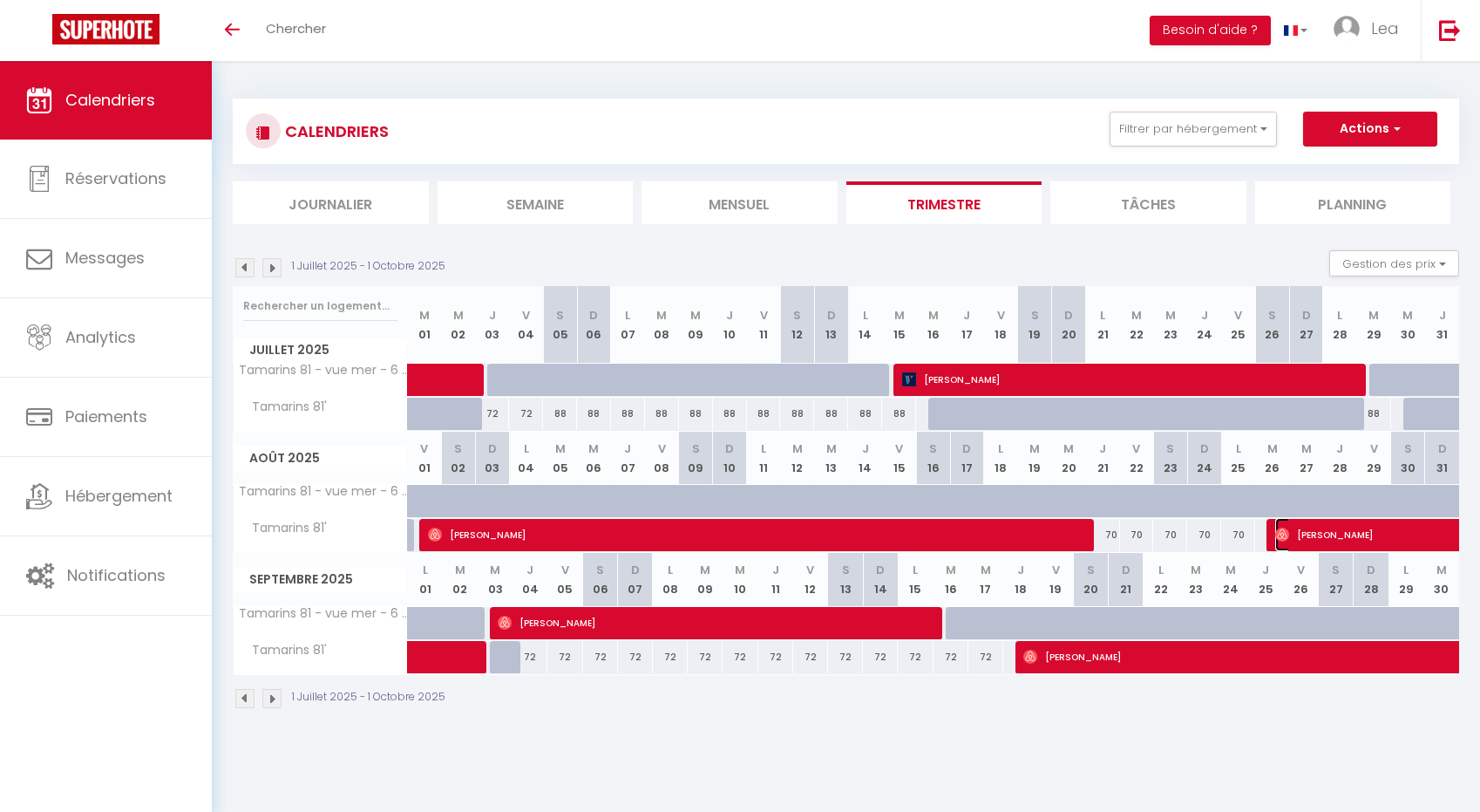
select select "1"
select select
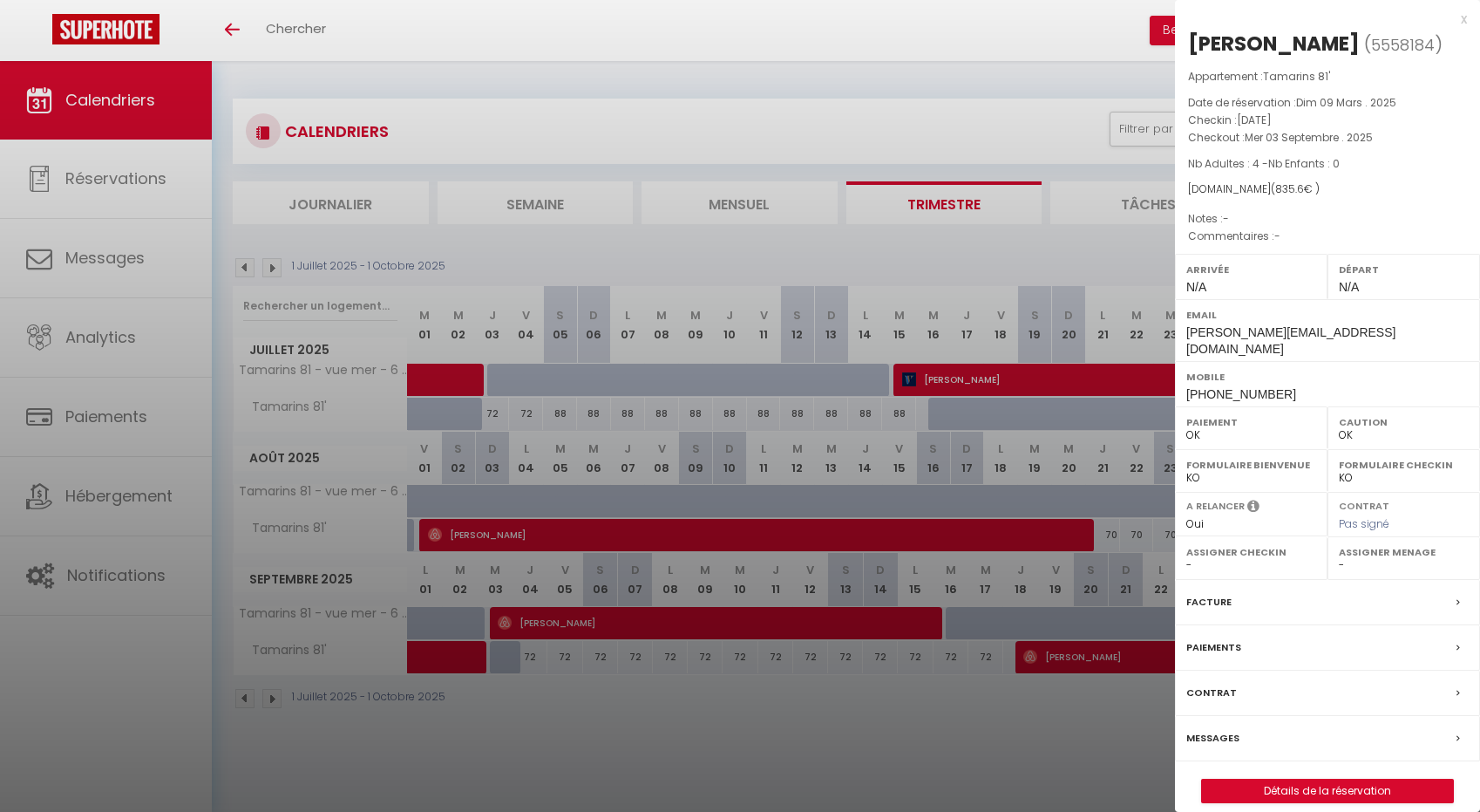
click at [764, 97] on div at bounding box center [740, 406] width 1480 height 812
